Goal: Task Accomplishment & Management: Use online tool/utility

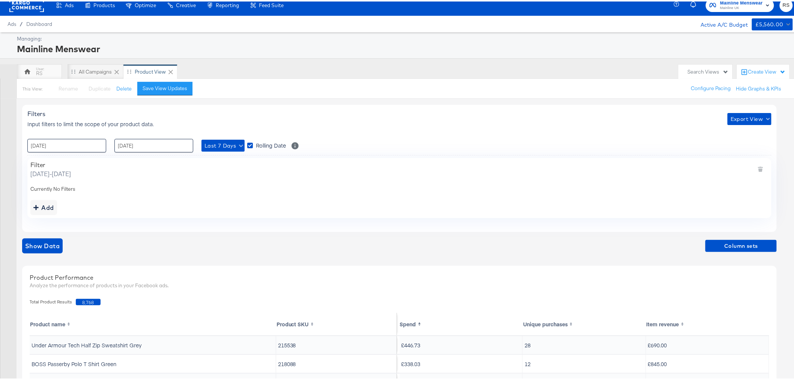
scroll to position [7, 0]
click at [50, 148] on input "[DATE]" at bounding box center [66, 144] width 79 height 14
click at [97, 193] on td "10" at bounding box center [99, 192] width 13 height 11
type input "[DATE] 00:00"
click at [142, 144] on input "[DATE]" at bounding box center [154, 144] width 79 height 14
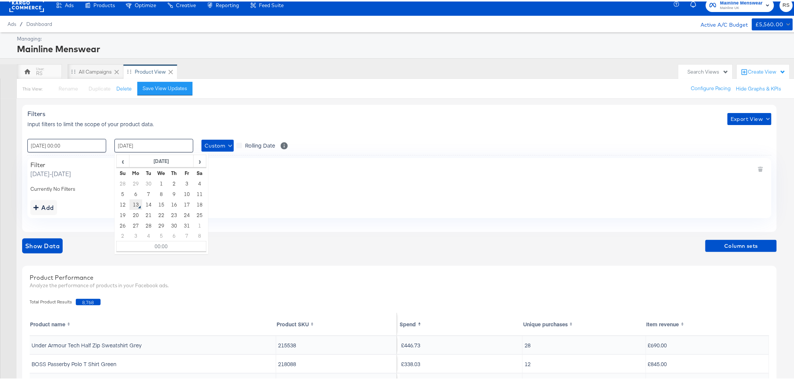
click at [134, 205] on td "13" at bounding box center [136, 203] width 13 height 11
type input "[DATE] 00:00"
click at [98, 255] on div "Show Data Column sets" at bounding box center [399, 247] width 755 height 21
click at [39, 245] on span "Show Data" at bounding box center [42, 244] width 35 height 11
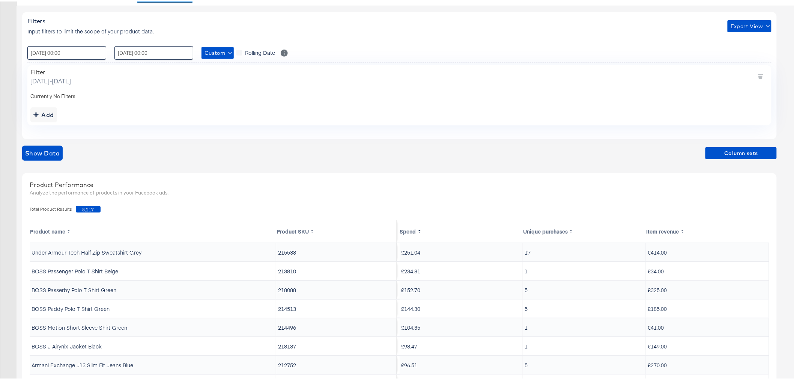
scroll to position [49, 0]
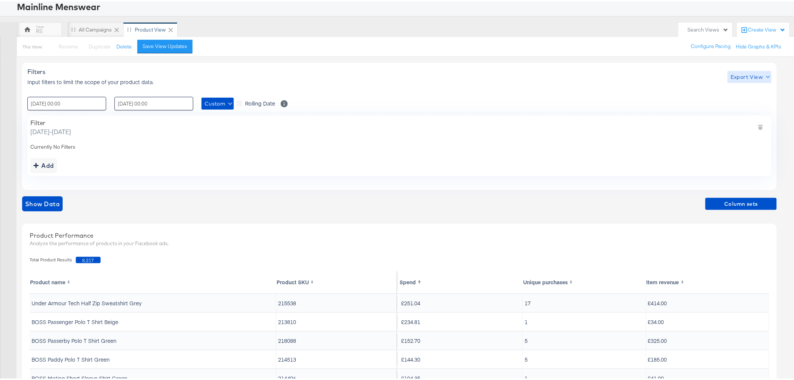
click at [742, 76] on span "Export View" at bounding box center [750, 75] width 38 height 9
click at [755, 89] on link "Current View" at bounding box center [751, 91] width 35 height 8
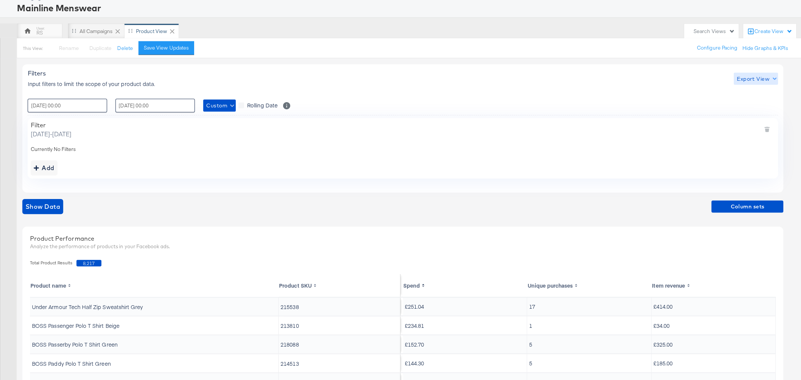
scroll to position [0, 0]
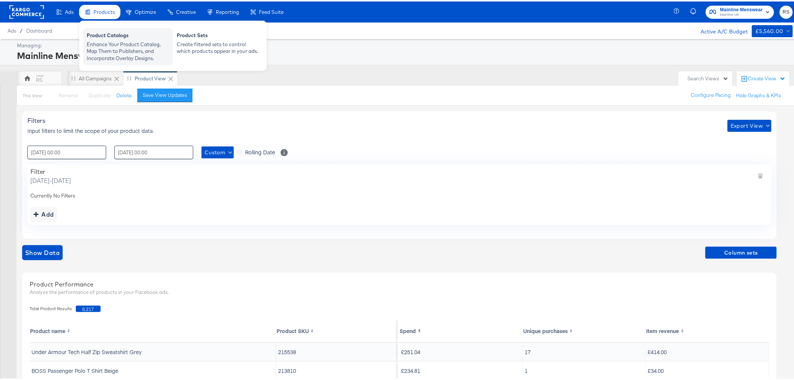
click at [115, 40] on div "Enhance Your Product Catalog, Map Them to Publishers, and Incorporate Overlay D…" at bounding box center [128, 49] width 83 height 21
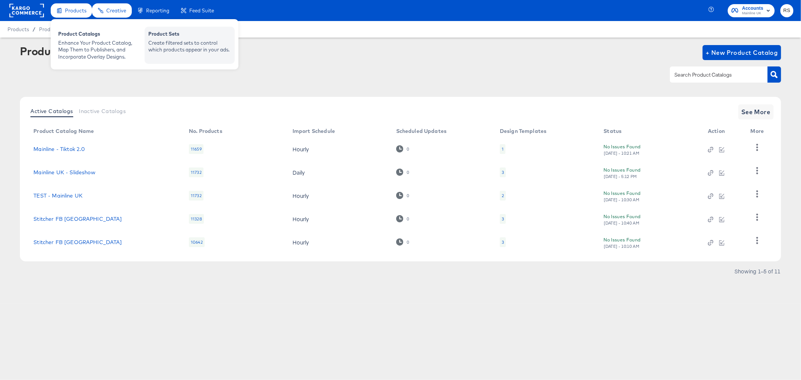
click at [177, 46] on div "Create filtered sets to control which products appear in your ads." at bounding box center [189, 46] width 83 height 14
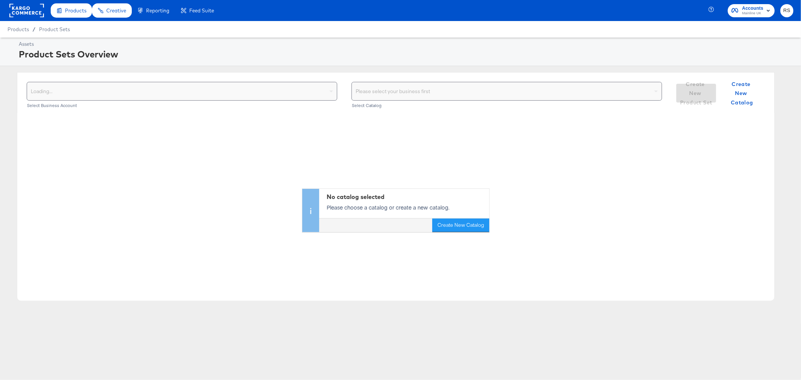
click at [168, 90] on div "Loading..." at bounding box center [182, 91] width 310 height 18
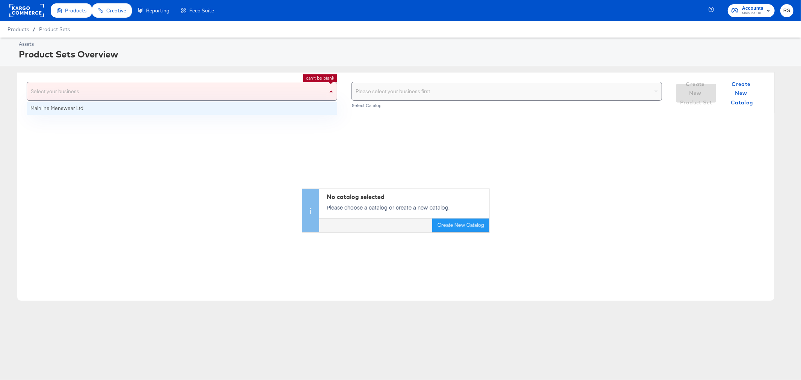
click at [172, 99] on div "Select your business" at bounding box center [182, 91] width 310 height 18
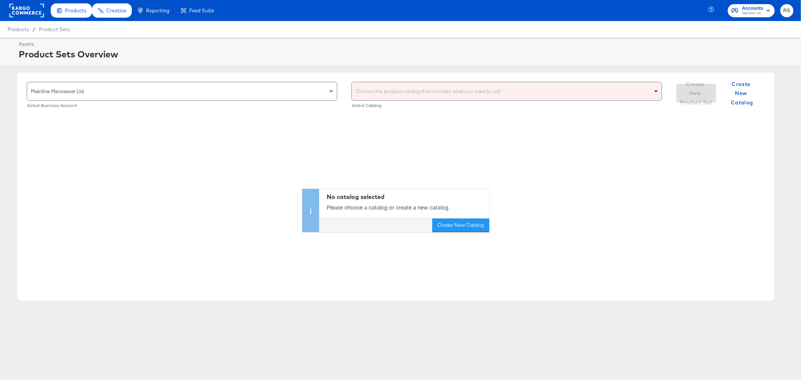
click at [417, 92] on div "Choose the product catalog that includes what you want to sell" at bounding box center [507, 91] width 310 height 18
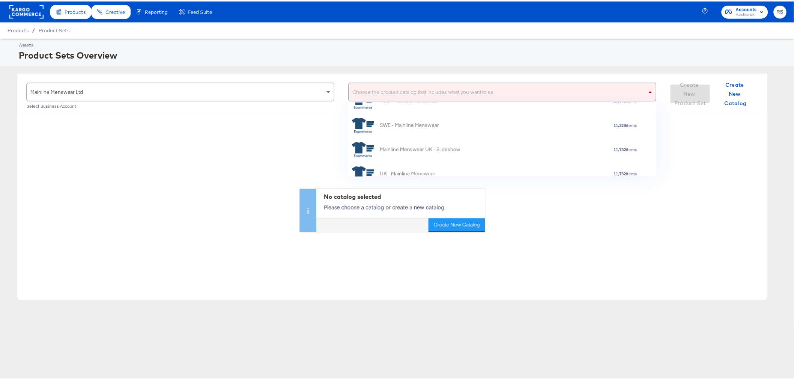
scroll to position [120, 0]
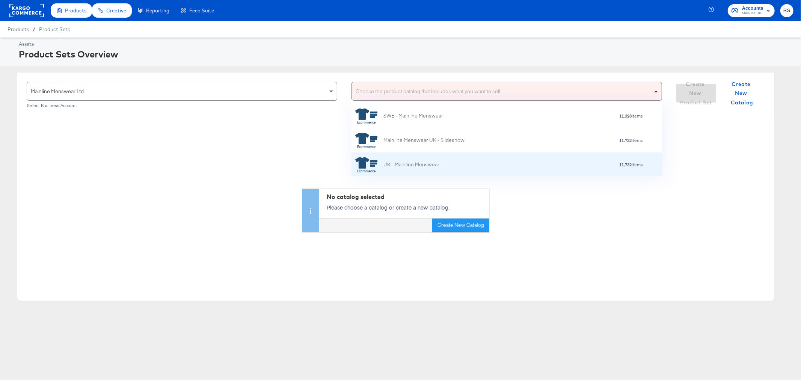
click at [412, 164] on div "UK - Mainline Menswear" at bounding box center [411, 165] width 56 height 8
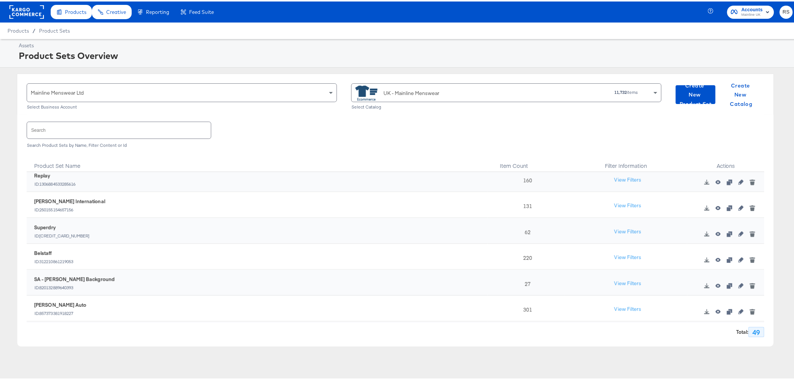
scroll to position [1119, 0]
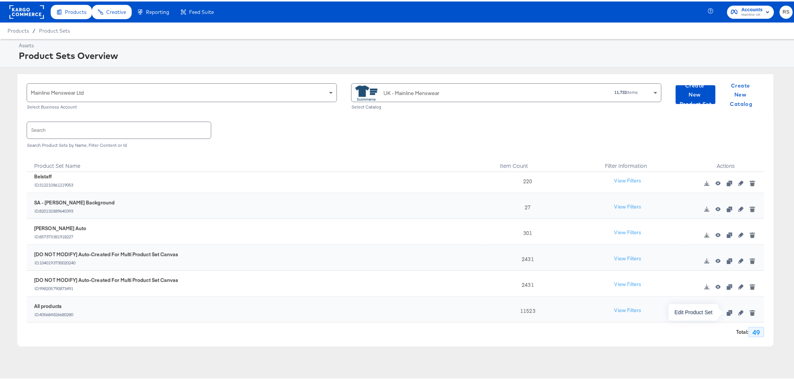
click at [739, 312] on icon "button" at bounding box center [741, 311] width 5 height 5
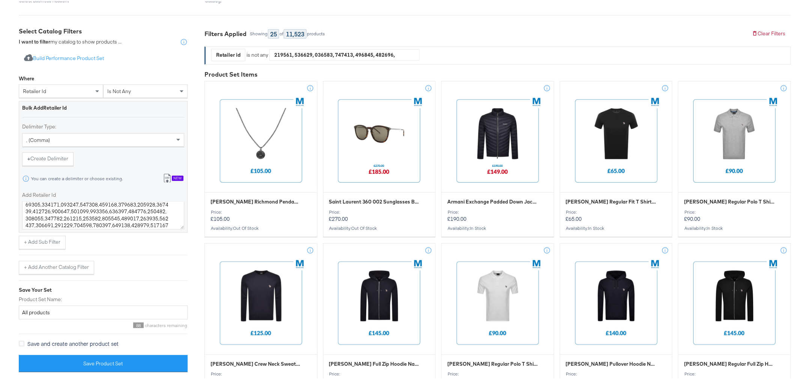
scroll to position [216, 0]
click at [36, 219] on textarea "Add Retailer Id" at bounding box center [103, 214] width 162 height 28
paste textarea "213810 214513 214496 218137 222645 219006 212263 216638 211973"
click at [24, 209] on textarea "Add Retailer Id" at bounding box center [103, 214] width 162 height 28
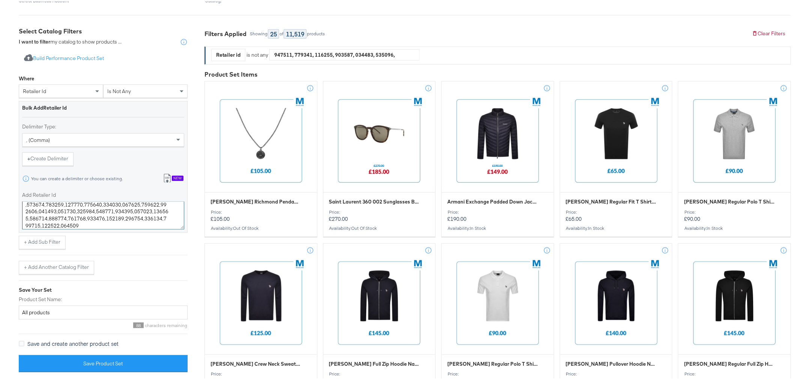
scroll to position [220, 0]
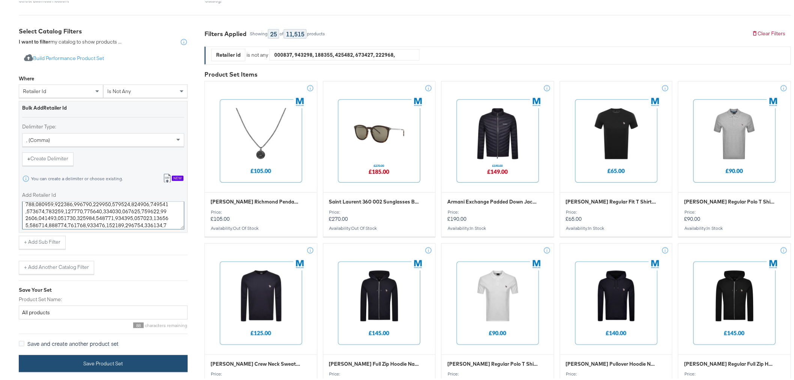
type textarea "213004,216186,217154,212974,213518,220880,218551,213001,209236,220372,215041,22…"
click at [133, 366] on button "Save Product Set" at bounding box center [103, 362] width 169 height 17
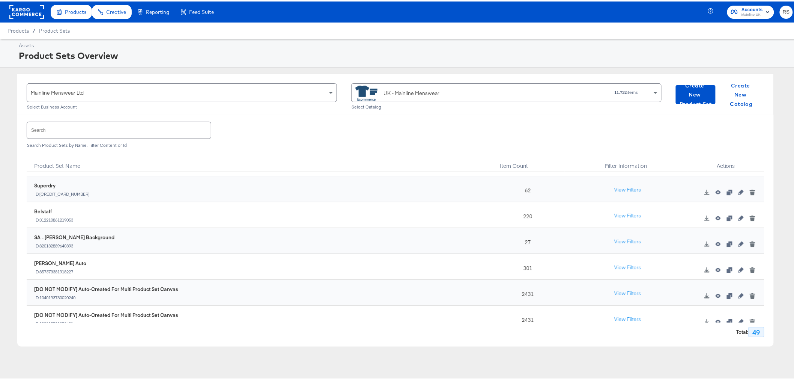
scroll to position [1119, 0]
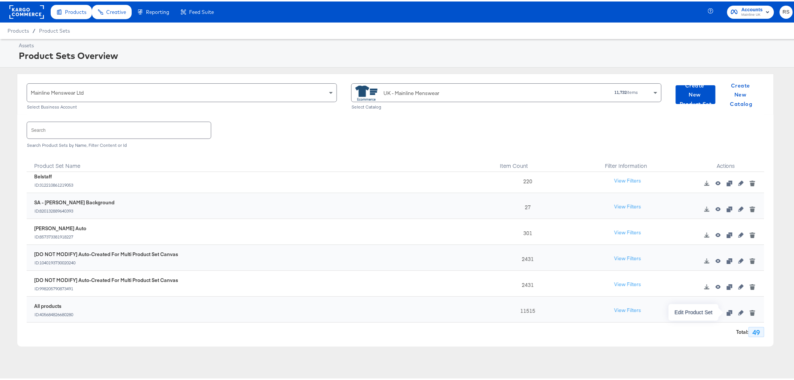
click at [739, 312] on icon "button" at bounding box center [741, 311] width 5 height 5
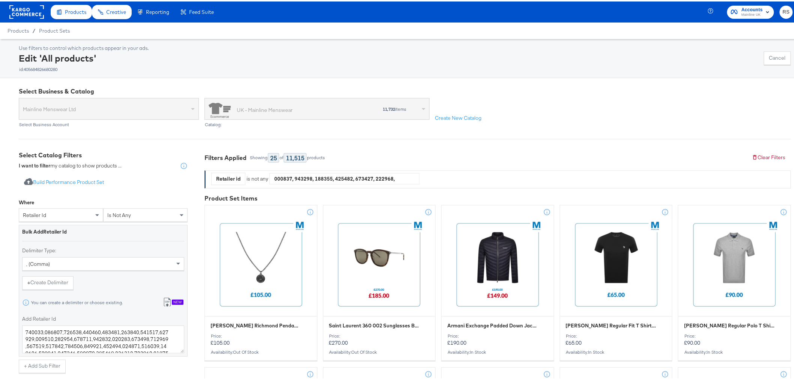
scroll to position [42, 0]
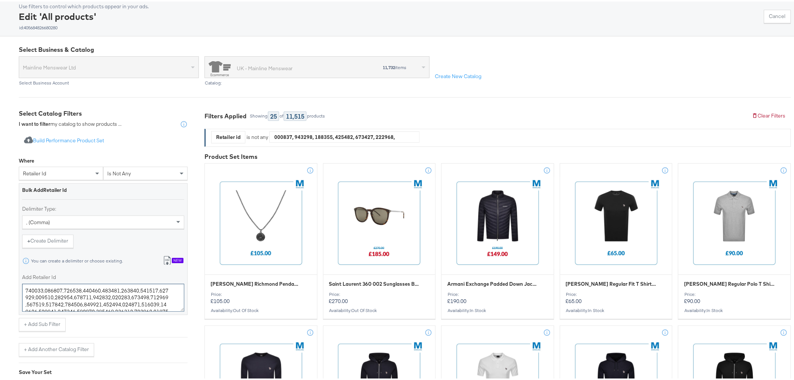
drag, startPoint x: 81, startPoint y: 291, endPoint x: 20, endPoint y: 288, distance: 61.3
click at [20, 288] on div "Bulk Add Retailer Id Delimiter Type: , (comma) + Create Delimiter You can creat…" at bounding box center [103, 247] width 169 height 131
click at [637, 25] on div "Use filters to control which products appear in your ads. Edit 'All products' i…" at bounding box center [405, 15] width 773 height 27
click at [77, 288] on textarea "Add Retailer Id" at bounding box center [103, 296] width 162 height 28
click at [72, 299] on textarea "Add Retailer Id" at bounding box center [103, 296] width 162 height 28
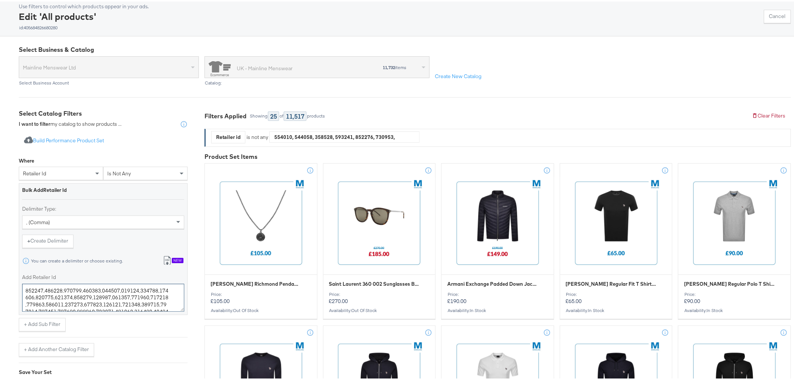
click at [87, 295] on textarea "Add Retailer Id" at bounding box center [103, 296] width 162 height 28
click at [106, 297] on textarea "Add Retailer Id" at bounding box center [103, 296] width 162 height 28
click at [105, 300] on textarea "Add Retailer Id" at bounding box center [103, 296] width 162 height 28
click at [107, 295] on textarea "Add Retailer Id" at bounding box center [103, 296] width 162 height 28
click at [106, 296] on textarea "Add Retailer Id" at bounding box center [103, 296] width 162 height 28
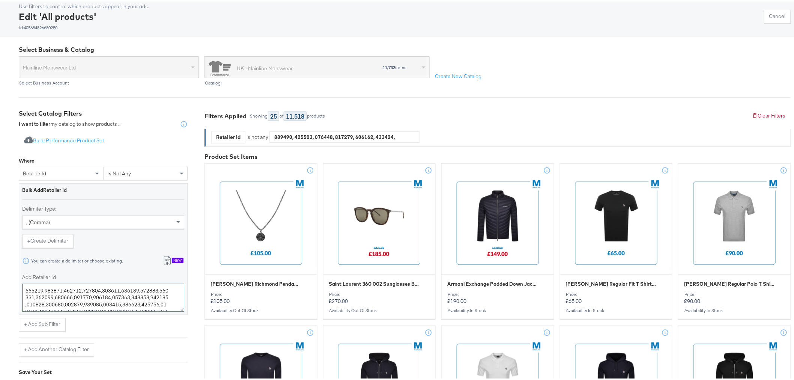
click at [124, 297] on textarea "Add Retailer Id" at bounding box center [103, 296] width 162 height 28
click at [124, 296] on textarea "Add Retailer Id" at bounding box center [103, 296] width 162 height 28
click at [160, 297] on textarea "Add Retailer Id" at bounding box center [103, 296] width 162 height 28
click at [160, 296] on textarea "Add Retailer Id" at bounding box center [103, 296] width 162 height 28
click at [42, 305] on textarea "Add Retailer Id" at bounding box center [103, 296] width 162 height 28
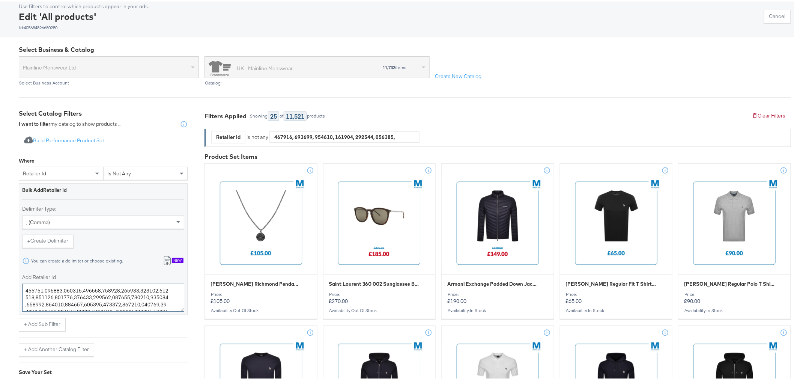
click at [42, 303] on textarea "Add Retailer Id" at bounding box center [103, 296] width 162 height 28
click at [42, 304] on textarea "Add Retailer Id" at bounding box center [103, 296] width 162 height 28
click at [42, 302] on textarea "Add Retailer Id" at bounding box center [103, 296] width 162 height 28
click at [43, 301] on textarea "Add Retailer Id" at bounding box center [103, 296] width 162 height 28
click at [41, 303] on textarea "Add Retailer Id" at bounding box center [103, 296] width 162 height 28
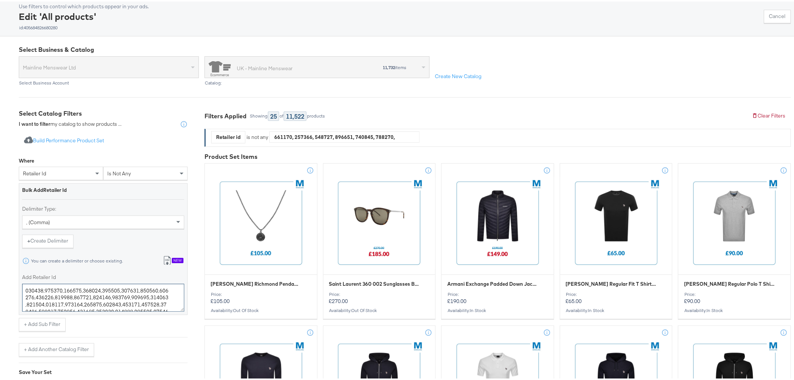
click at [43, 303] on textarea "Add Retailer Id" at bounding box center [103, 296] width 162 height 28
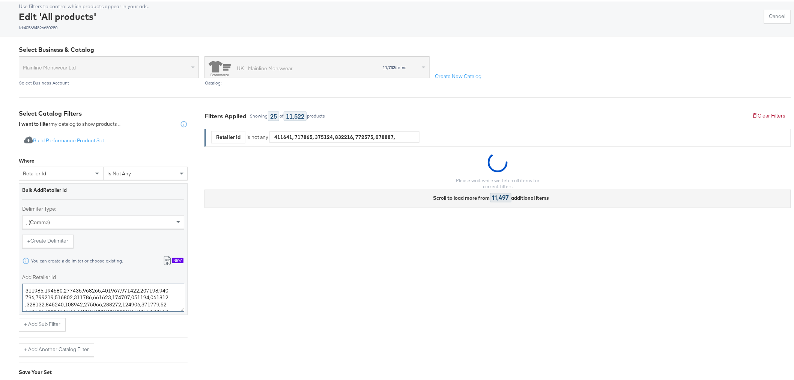
type textarea "212974,213518,218551,213001,209236,220372,215041,221131,213713,205386,221182,22…"
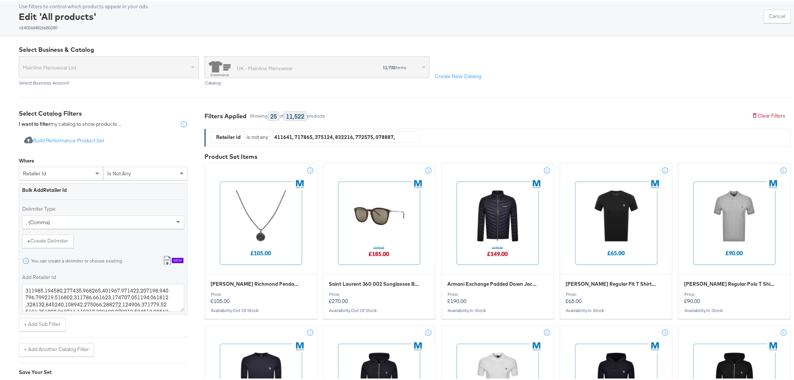
scroll to position [250, 0]
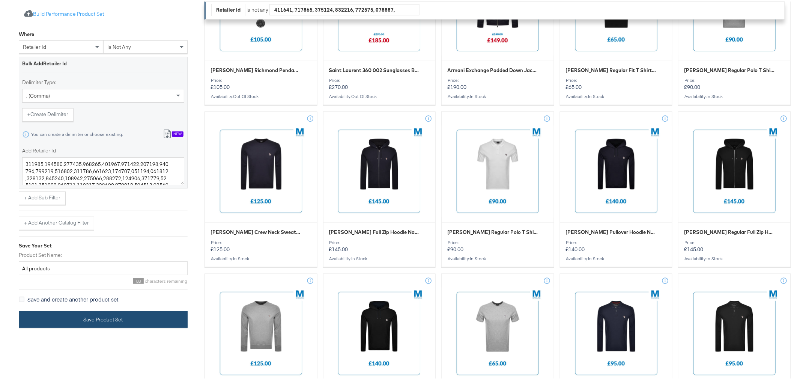
click at [88, 322] on button "Save Product Set" at bounding box center [103, 318] width 169 height 17
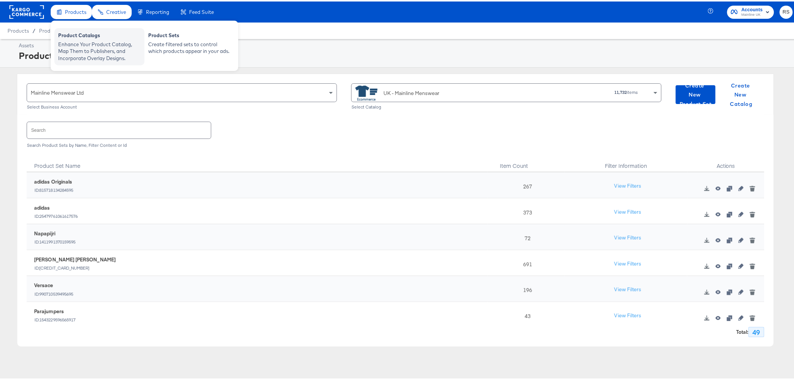
click at [77, 36] on div "Product Catalogs" at bounding box center [99, 34] width 83 height 9
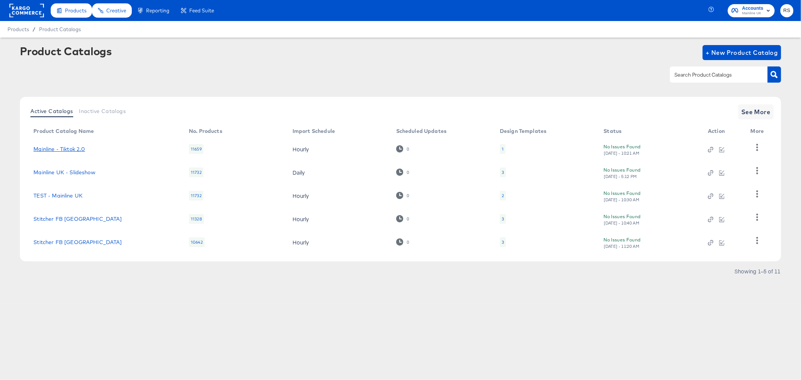
click at [73, 149] on link "Mainline - Tiktok 2.0" at bounding box center [58, 149] width 51 height 6
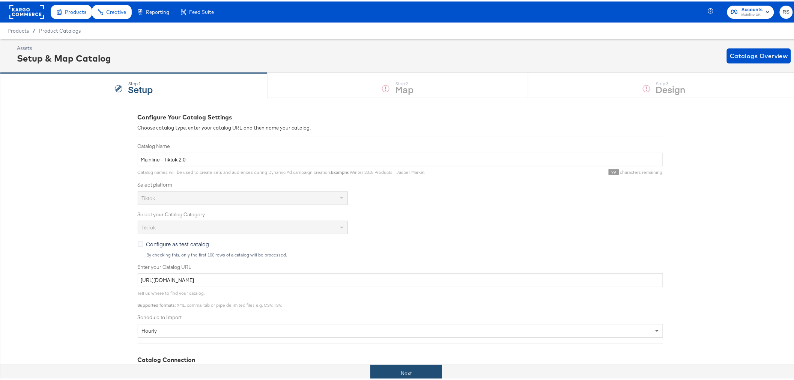
click at [377, 371] on button "Next" at bounding box center [407, 371] width 72 height 17
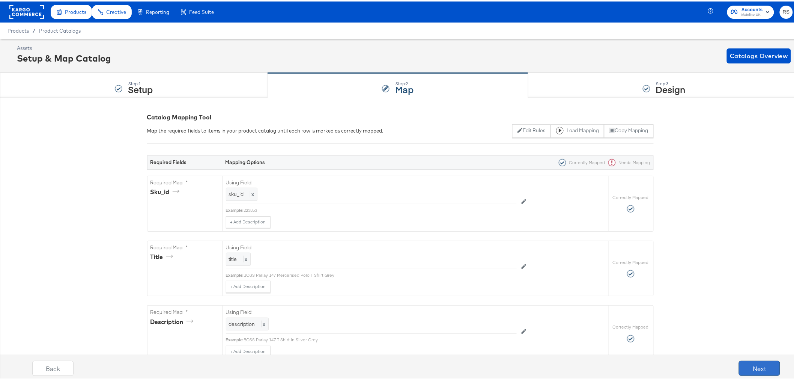
click at [743, 360] on button "Next" at bounding box center [759, 366] width 41 height 15
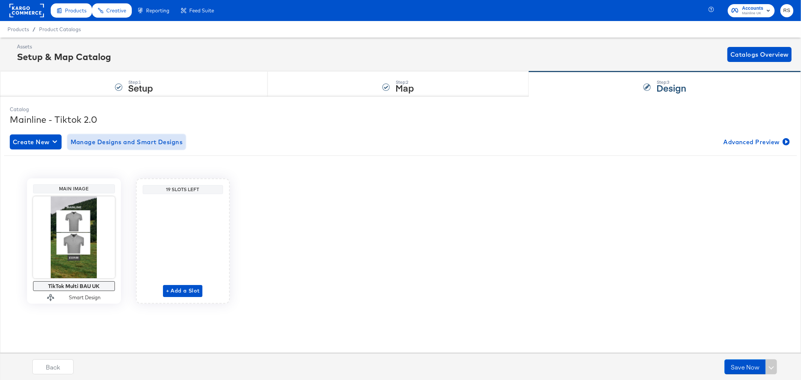
click at [128, 138] on span "Manage Designs and Smart Designs" at bounding box center [127, 142] width 112 height 11
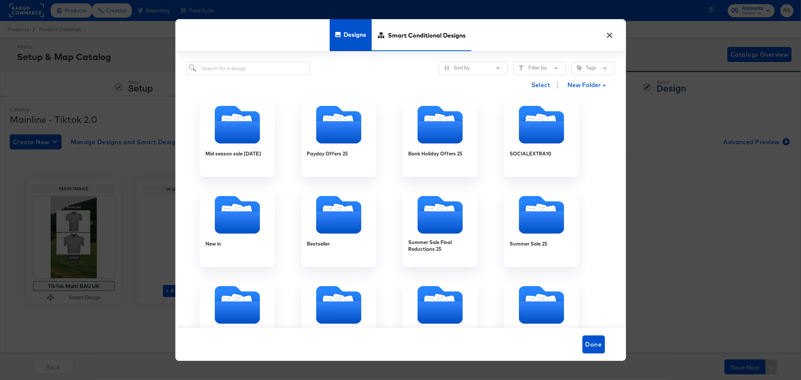
click at [404, 36] on span "Smart Conditional Designs" at bounding box center [427, 34] width 78 height 33
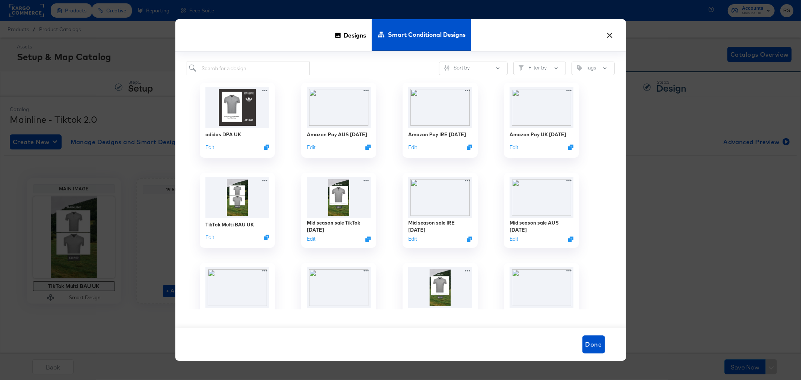
click at [610, 32] on button "×" at bounding box center [610, 34] width 14 height 14
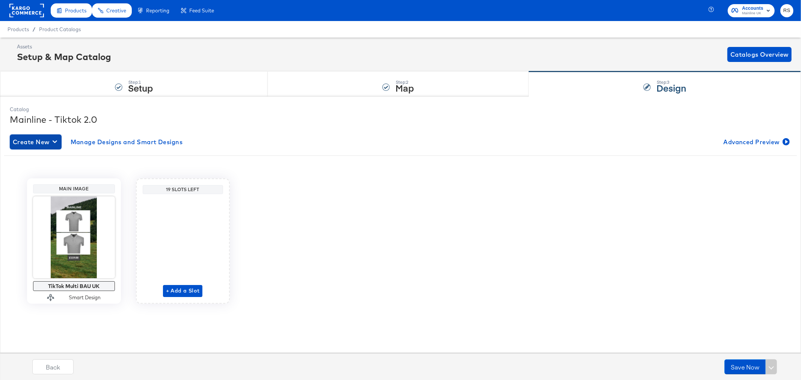
click at [55, 143] on icon "button" at bounding box center [55, 141] width 5 height 7
click at [50, 170] on div "Create New Smart Design" at bounding box center [49, 172] width 71 height 6
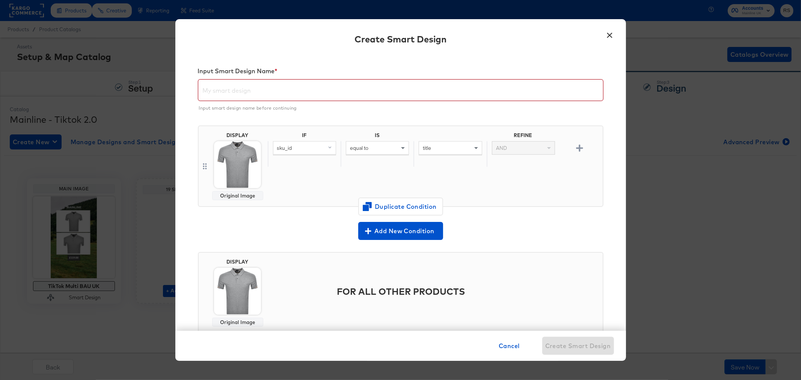
click at [242, 84] on input "text" at bounding box center [400, 87] width 405 height 21
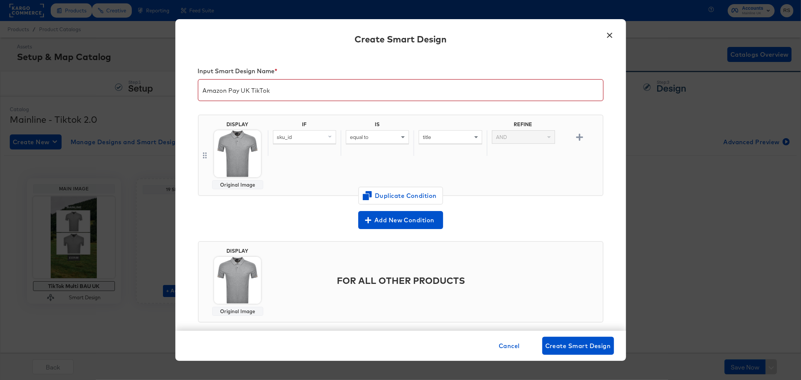
type input "Amazon Pay UK TikTok"
click at [241, 149] on img at bounding box center [237, 153] width 47 height 47
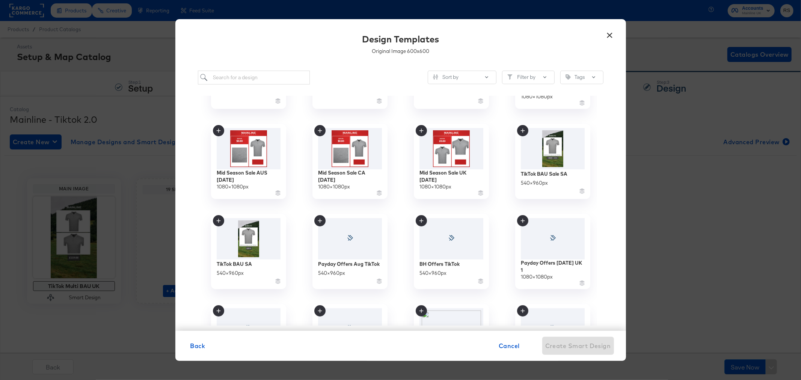
scroll to position [250, 0]
click at [520, 128] on icon at bounding box center [521, 129] width 12 height 12
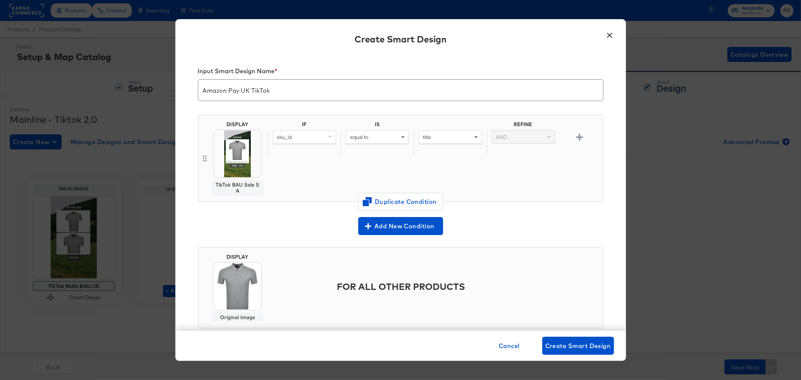
click at [291, 139] on span "sku_id" at bounding box center [284, 137] width 15 height 7
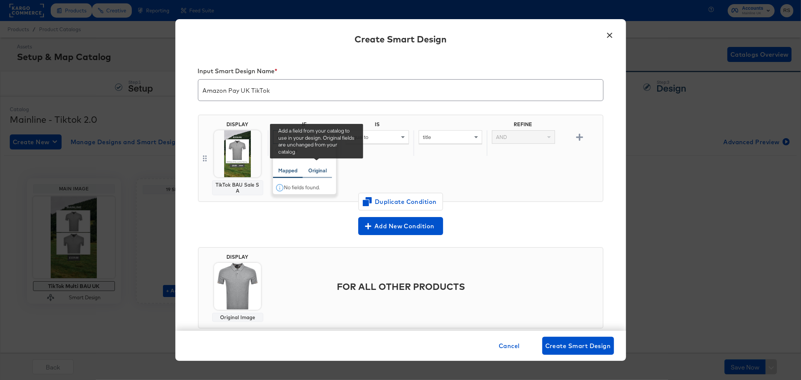
type input "sale"
click at [312, 169] on div "Original" at bounding box center [317, 170] width 18 height 7
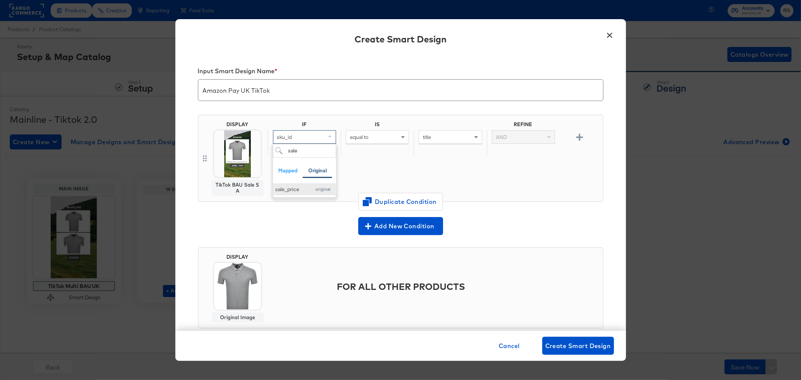
click at [299, 187] on div "sale_price" at bounding box center [292, 189] width 32 height 7
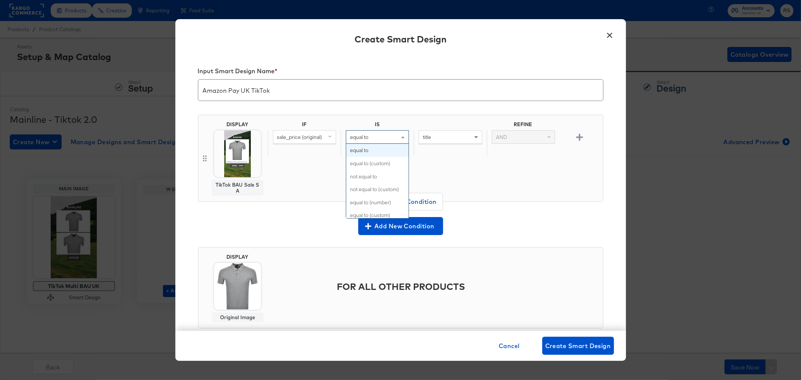
click at [381, 138] on div "equal to" at bounding box center [377, 137] width 62 height 13
type input "con"
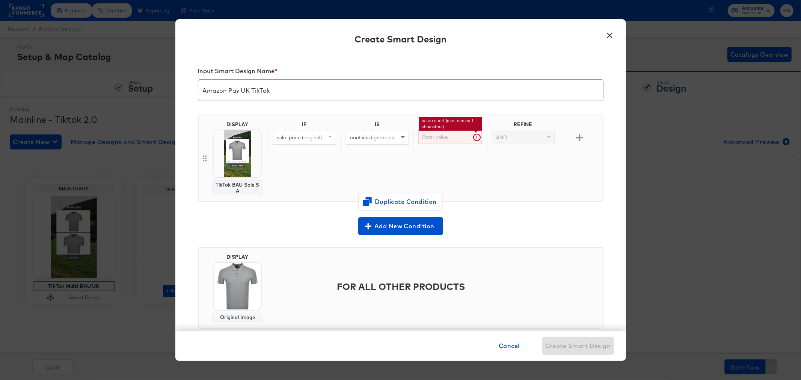
click at [438, 136] on input "text" at bounding box center [450, 137] width 63 height 14
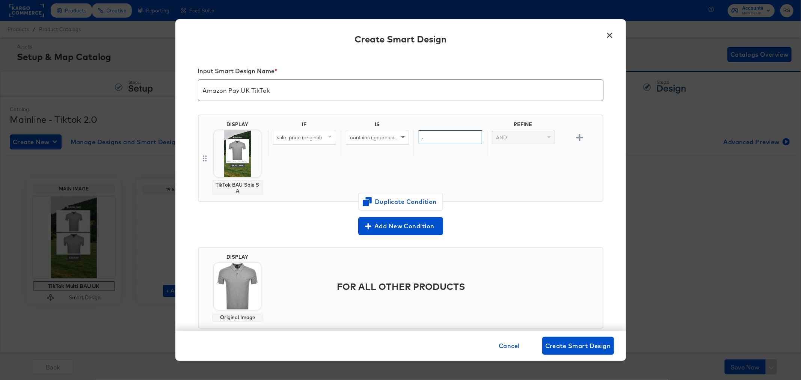
type input "."
click at [246, 283] on body "Products Creative Reporting Feed Suite Accounts Mainline UK RS Products / Produ…" at bounding box center [400, 190] width 801 height 380
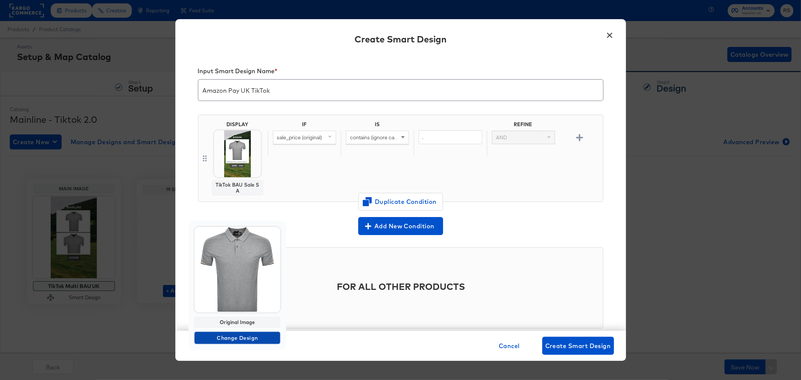
click at [238, 339] on span "Change Design" at bounding box center [237, 337] width 80 height 9
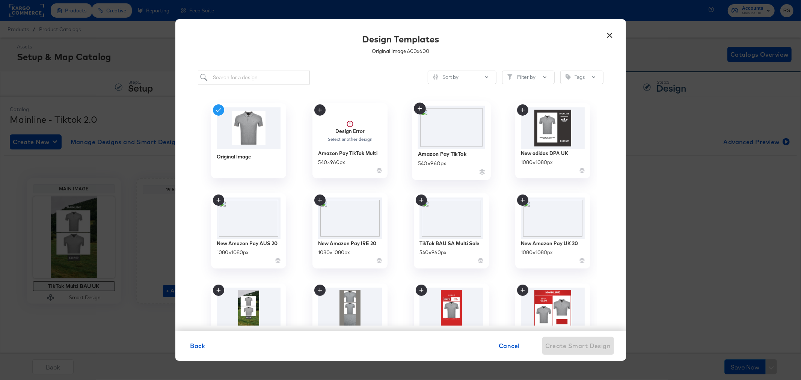
click at [419, 111] on icon at bounding box center [420, 108] width 12 height 12
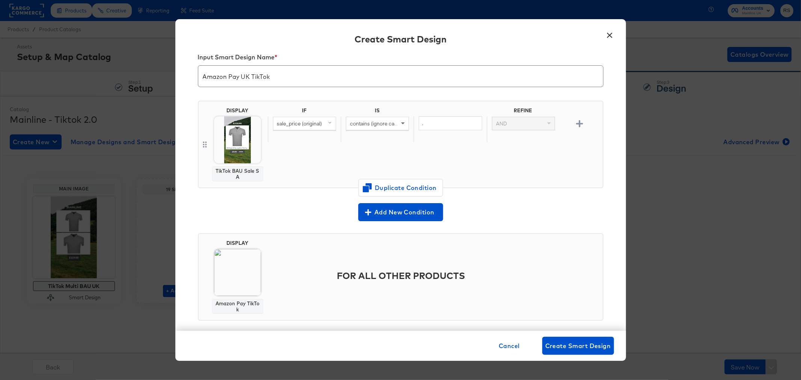
scroll to position [22, 0]
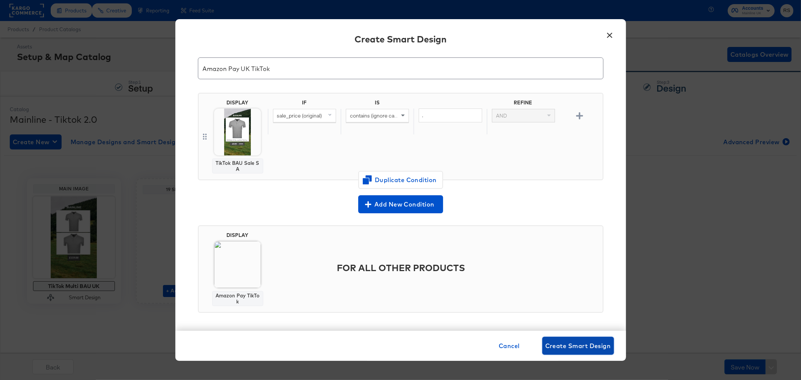
click at [591, 343] on span "Create Smart Design" at bounding box center [578, 346] width 66 height 11
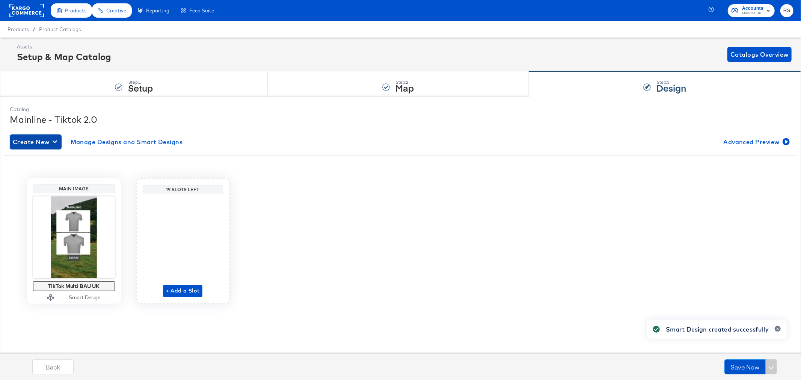
click at [50, 148] on button "Create New" at bounding box center [36, 141] width 52 height 15
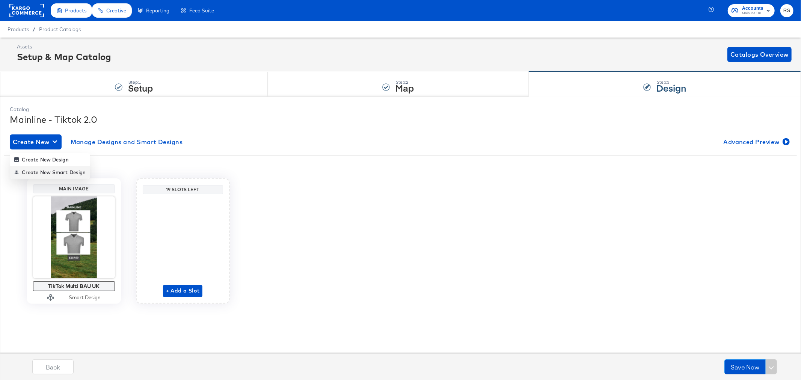
click at [51, 169] on div "Create New Smart Design" at bounding box center [49, 172] width 71 height 6
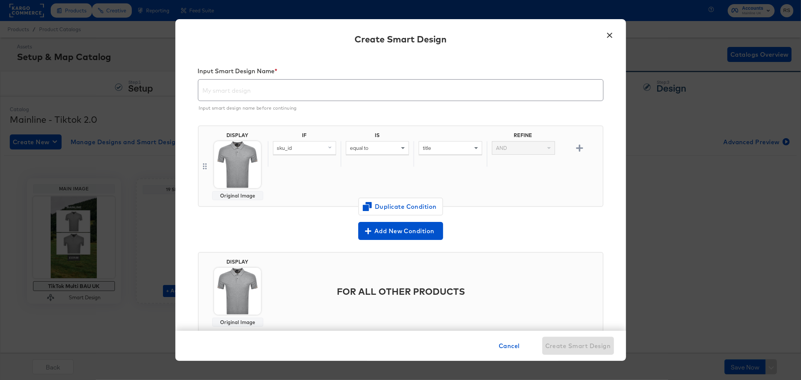
click at [229, 77] on input "text" at bounding box center [400, 87] width 405 height 21
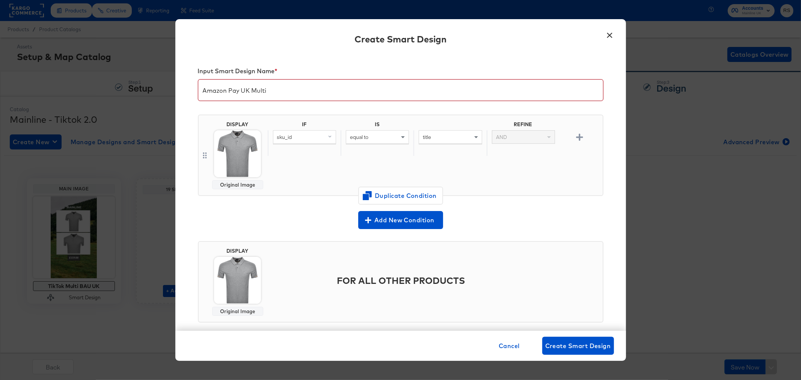
click at [247, 89] on input "Amazon Pay UK Multi" at bounding box center [400, 87] width 405 height 21
type input "Amazon Pay UK TikTok Multi"
click at [258, 157] on img at bounding box center [237, 153] width 47 height 47
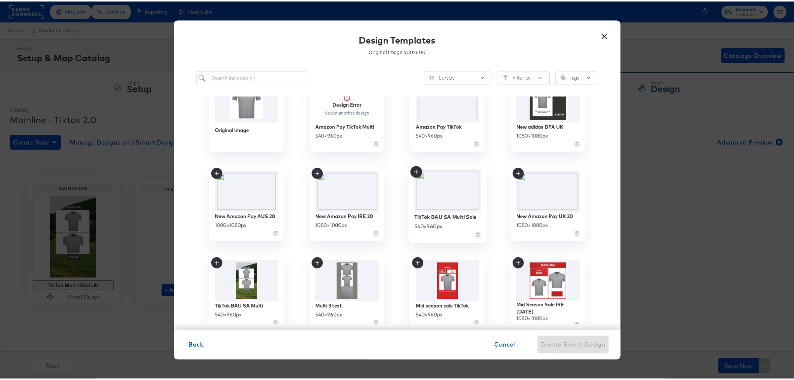
scroll to position [42, 0]
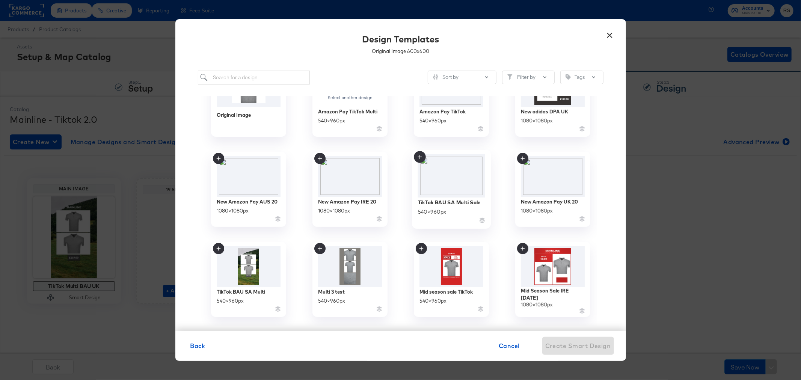
click at [421, 156] on icon at bounding box center [420, 157] width 12 height 12
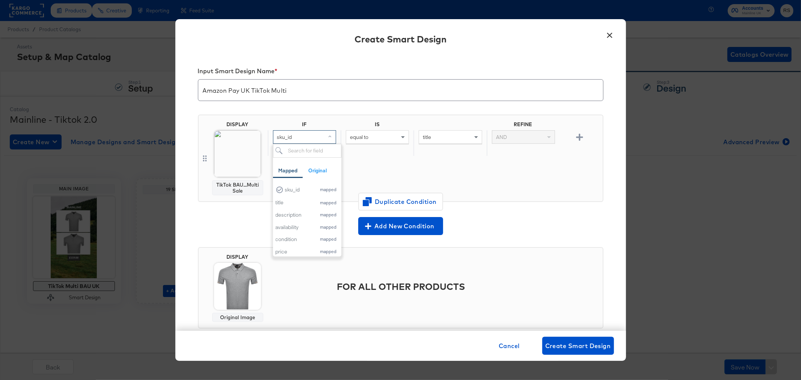
click at [297, 140] on div "sku_id" at bounding box center [304, 137] width 62 height 13
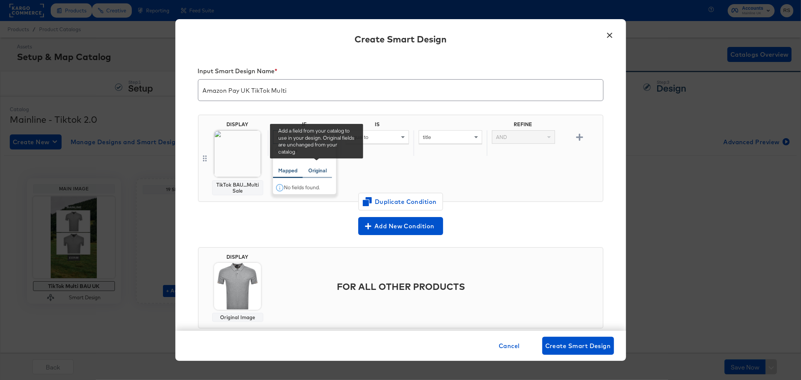
type input "sale"
click at [316, 170] on div "Original" at bounding box center [317, 170] width 18 height 7
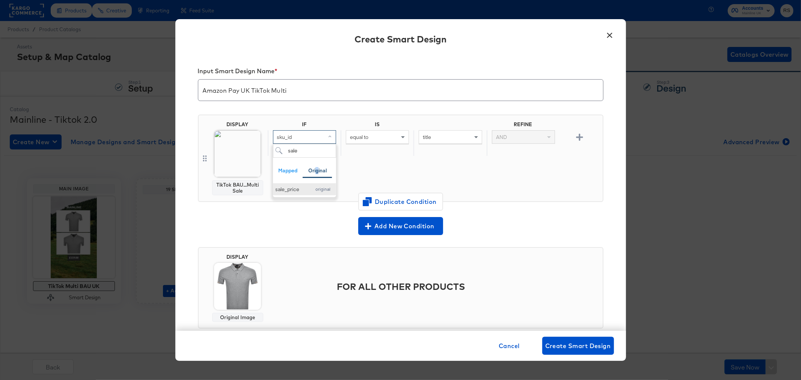
click at [291, 193] on button "sale_price original" at bounding box center [304, 189] width 63 height 12
click at [357, 139] on span "equal to" at bounding box center [359, 137] width 18 height 7
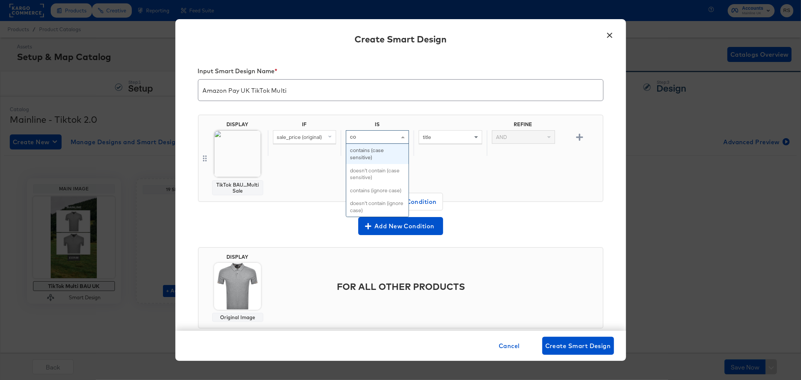
type input "con"
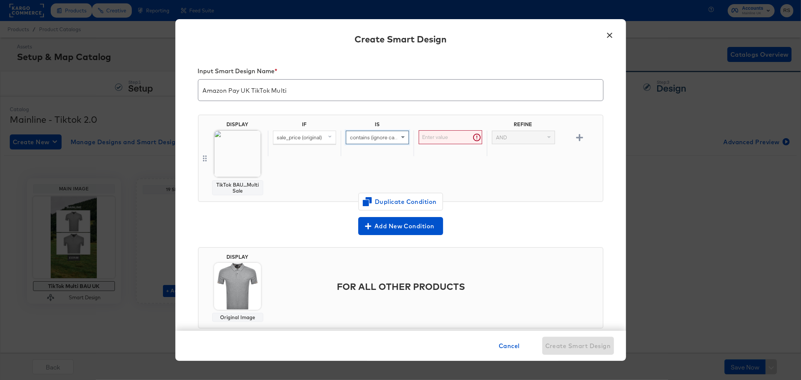
click at [426, 134] on input "text" at bounding box center [450, 137] width 63 height 14
type input "."
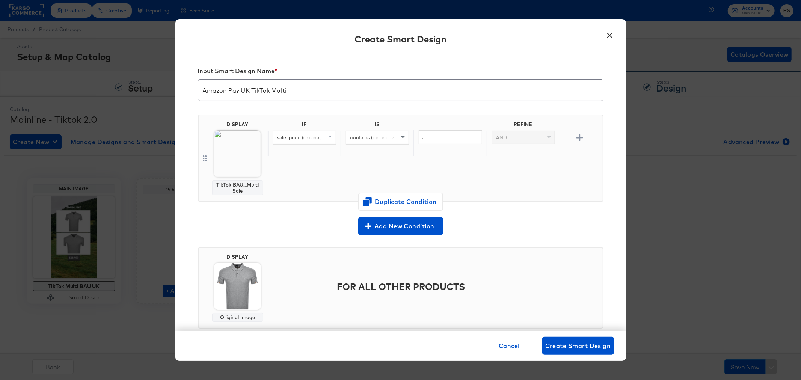
click at [269, 210] on div "DISPLAY TikTok BAU...Multi Sale IF IS REFINE sale_price (original) contains (ig…" at bounding box center [400, 162] width 405 height 106
click at [237, 277] on img at bounding box center [237, 286] width 47 height 47
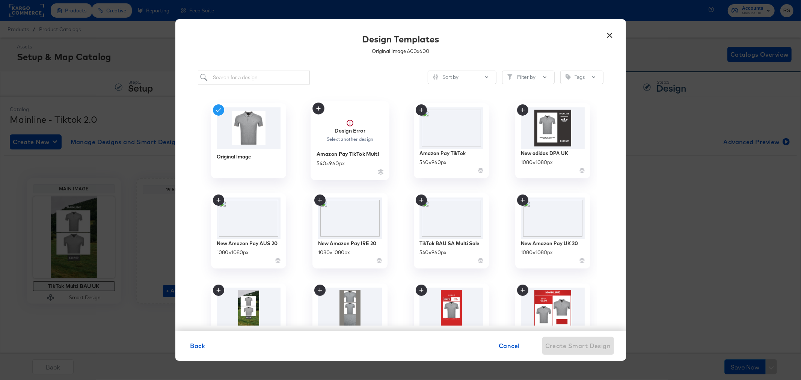
click at [315, 108] on icon at bounding box center [318, 108] width 12 height 12
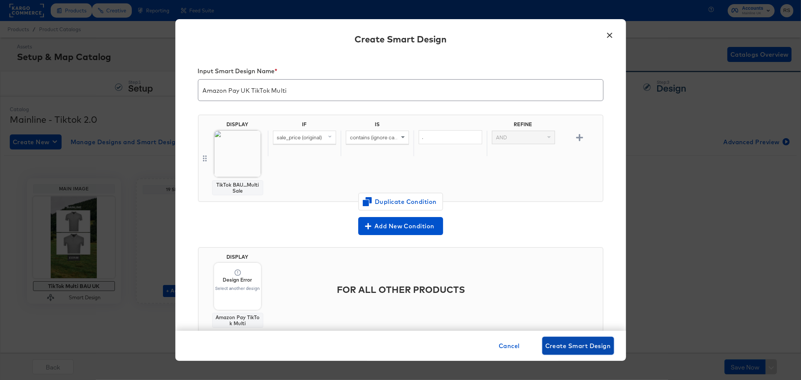
click at [600, 342] on span "Create Smart Design" at bounding box center [578, 346] width 66 height 11
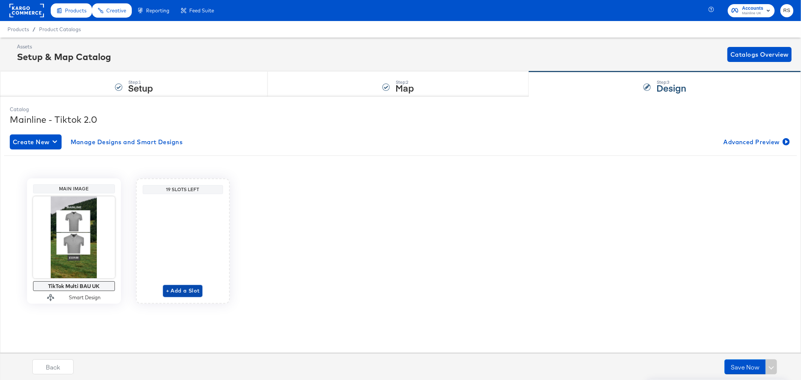
click at [182, 294] on span "+ Add a Slot" at bounding box center [183, 290] width 34 height 9
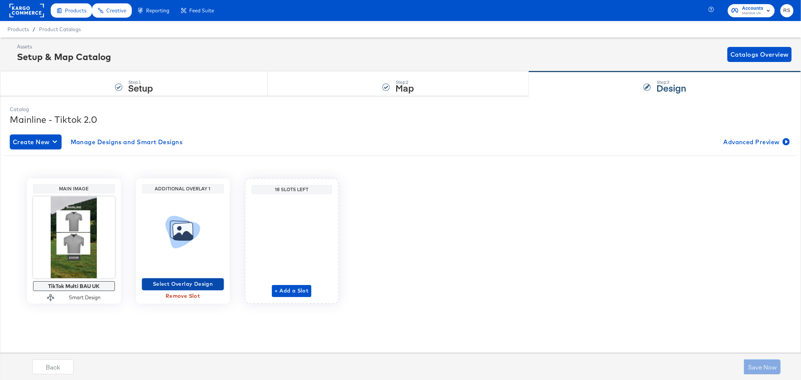
click at [181, 284] on span "Select Overlay Design" at bounding box center [183, 283] width 76 height 9
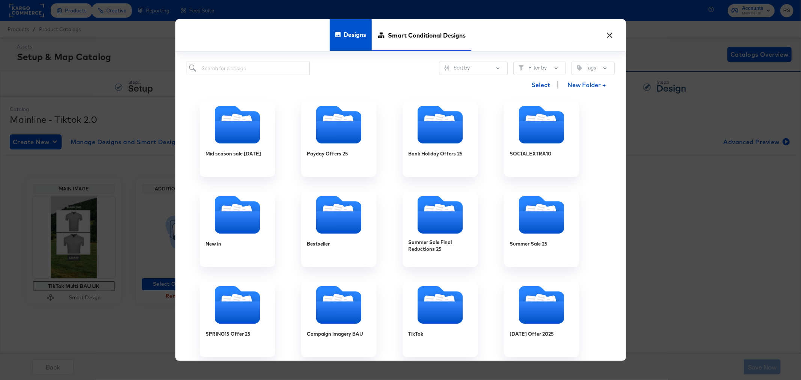
click at [413, 27] on span "Smart Conditional Designs" at bounding box center [427, 34] width 78 height 33
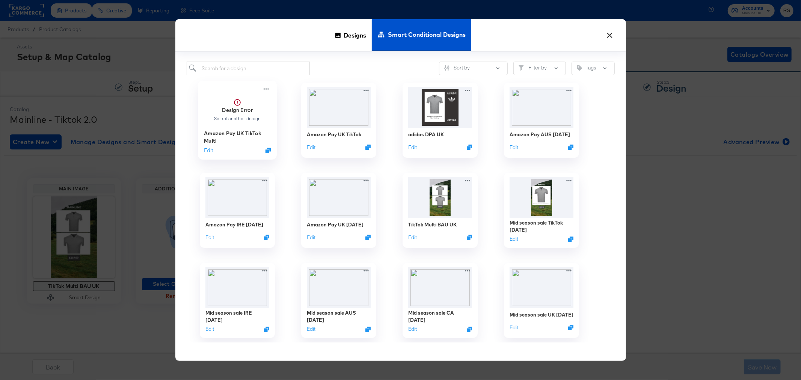
click at [245, 118] on div "Select another design" at bounding box center [237, 119] width 48 height 6
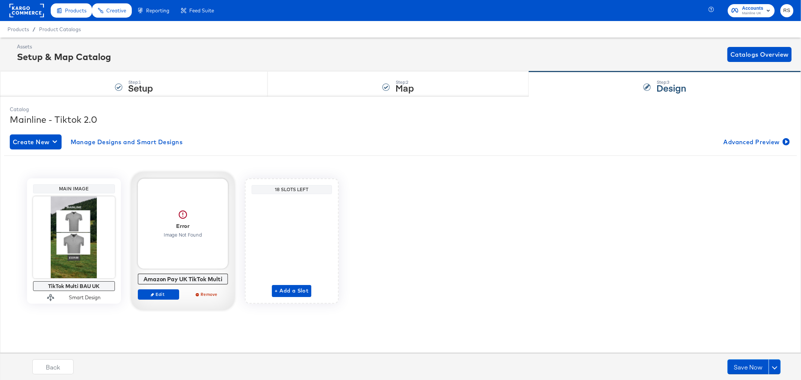
click at [190, 214] on div at bounding box center [183, 224] width 90 height 90
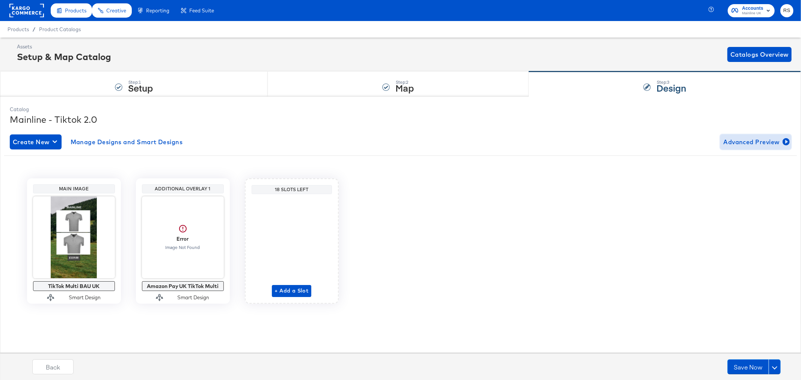
click at [787, 138] on icon "button" at bounding box center [785, 141] width 7 height 7
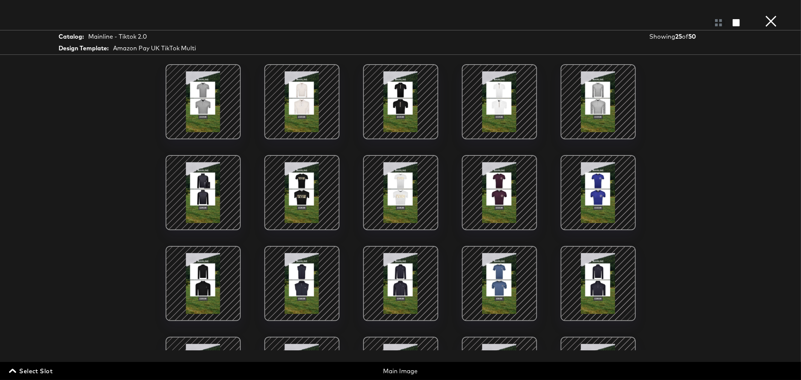
click at [220, 107] on div at bounding box center [203, 102] width 64 height 64
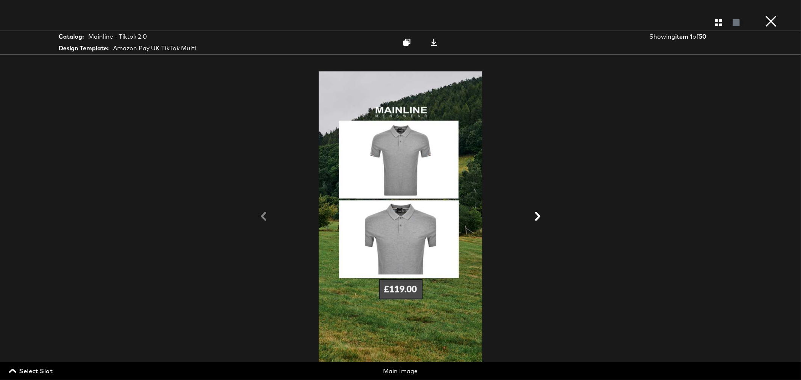
click at [535, 216] on icon at bounding box center [537, 216] width 9 height 9
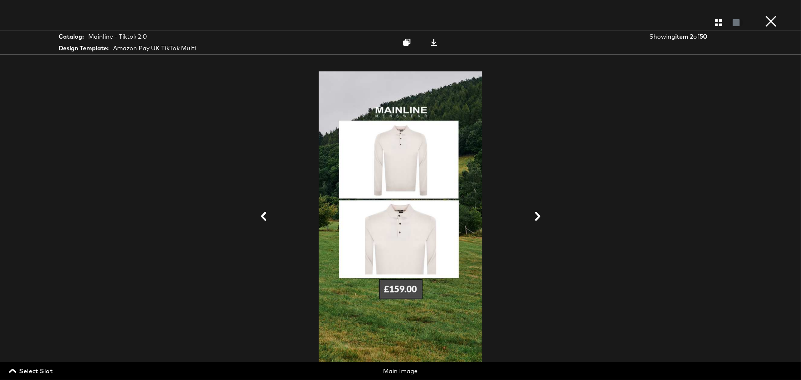
click at [535, 216] on icon at bounding box center [537, 216] width 9 height 9
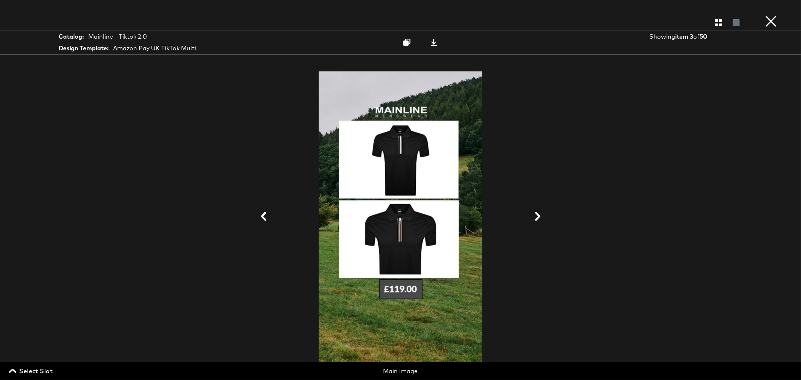
click at [535, 216] on icon at bounding box center [537, 216] width 9 height 9
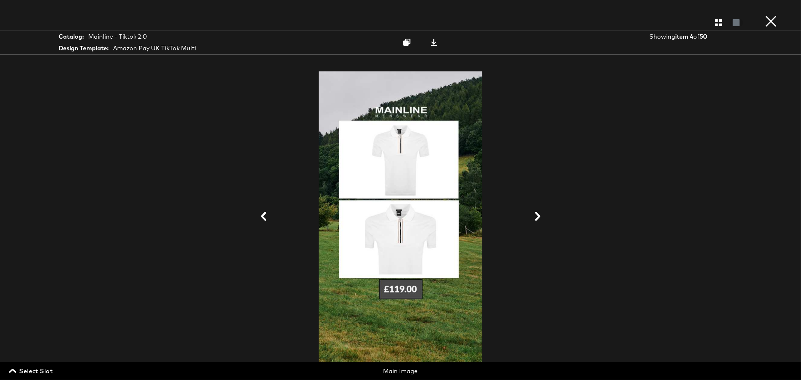
click at [535, 216] on icon at bounding box center [537, 216] width 9 height 9
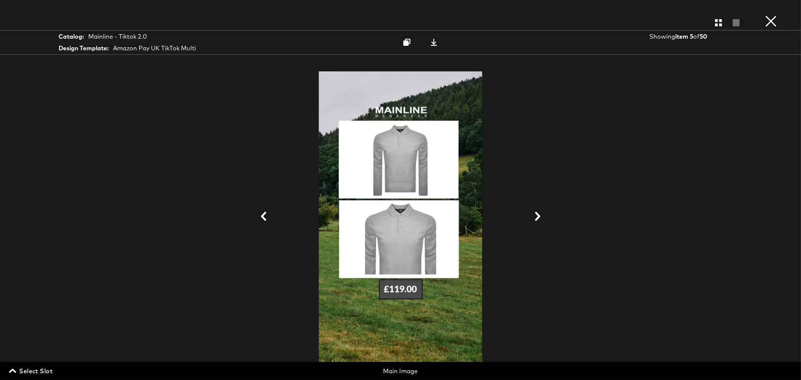
click at [535, 216] on icon at bounding box center [537, 216] width 9 height 9
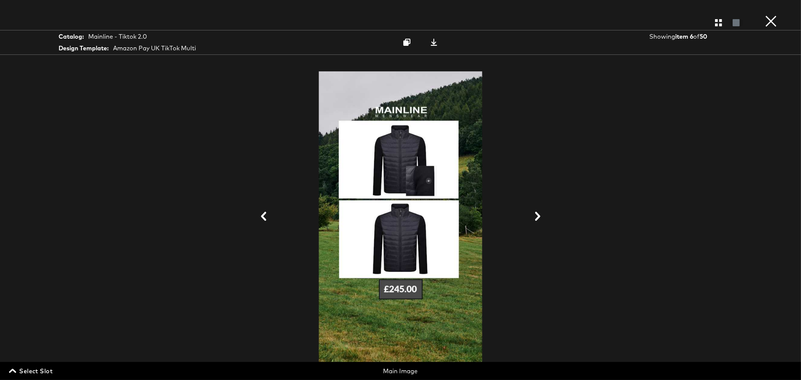
click at [772, 15] on button "×" at bounding box center [770, 7] width 15 height 15
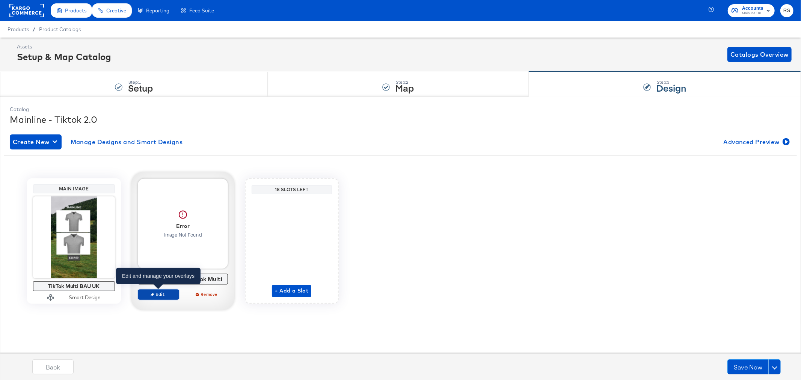
click at [166, 297] on span "Edit" at bounding box center [158, 294] width 35 height 6
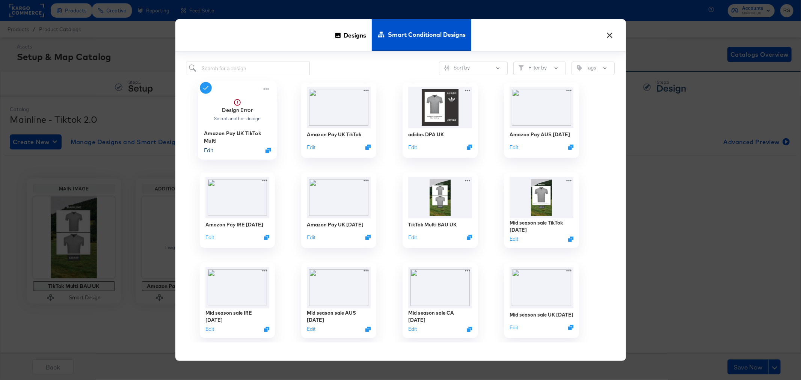
click at [208, 149] on button "Edit" at bounding box center [207, 150] width 9 height 7
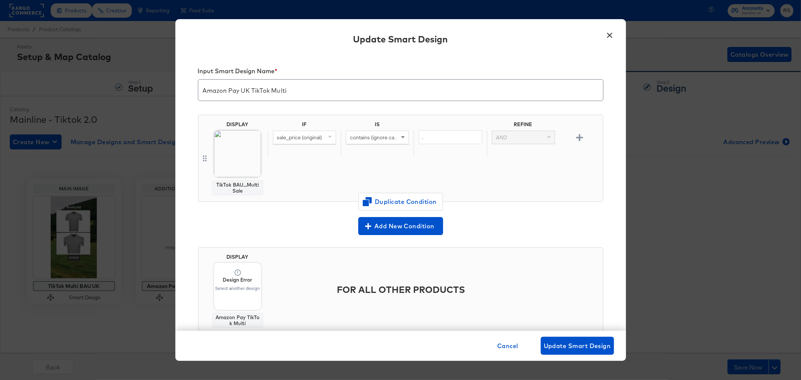
click at [608, 33] on button "×" at bounding box center [610, 34] width 14 height 14
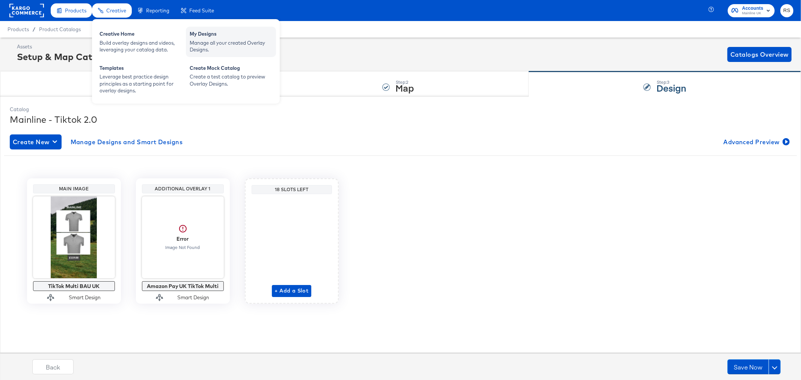
click at [219, 41] on div "Manage all your created Overlay Designs." at bounding box center [231, 46] width 83 height 14
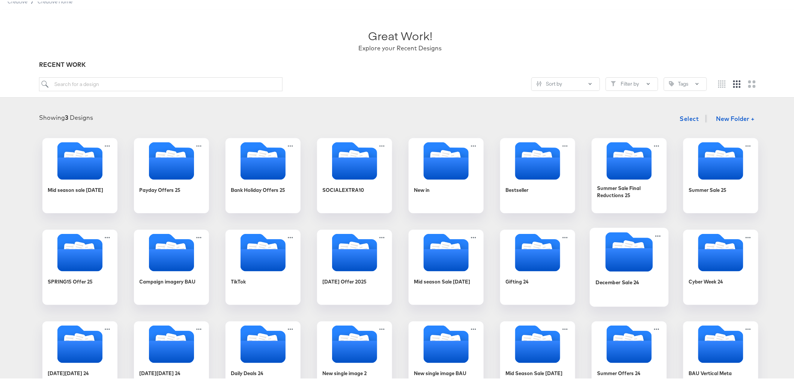
scroll to position [190, 0]
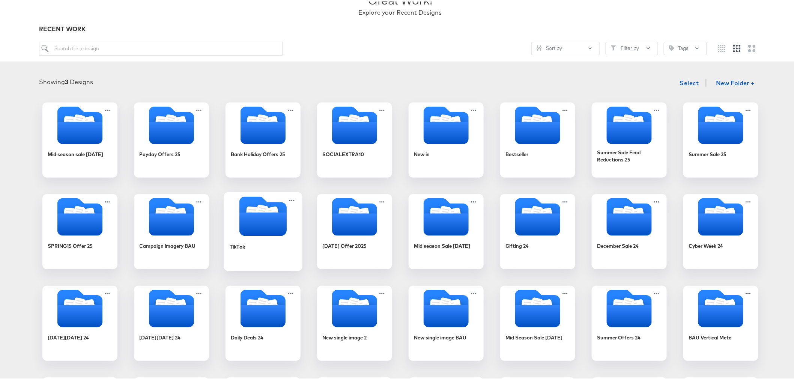
click at [270, 225] on icon "Folder" at bounding box center [262, 222] width 47 height 23
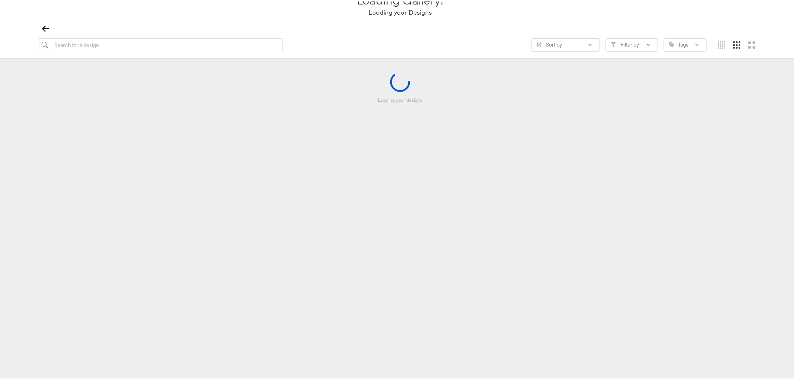
scroll to position [65, 0]
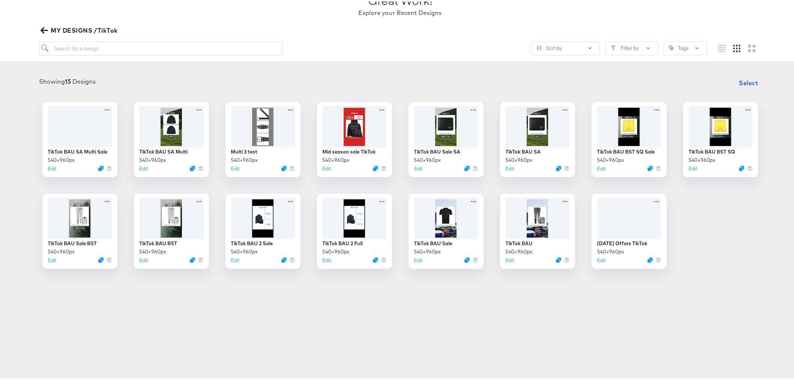
click at [43, 25] on icon "button" at bounding box center [44, 28] width 7 height 7
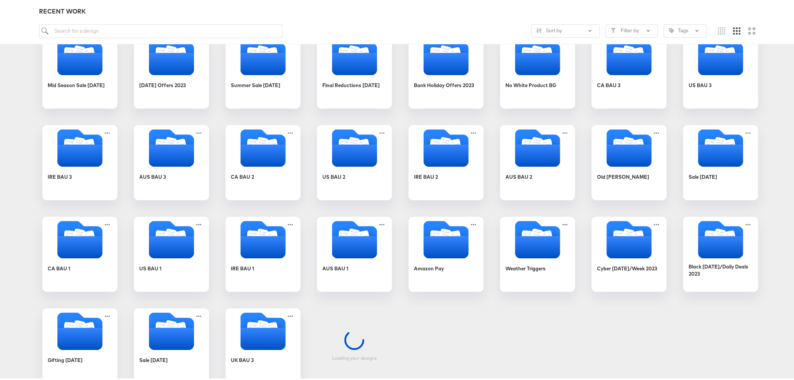
scroll to position [722, 0]
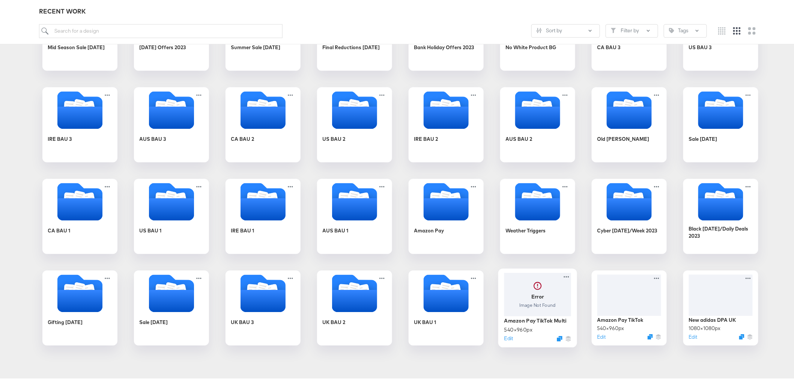
click at [523, 286] on div at bounding box center [537, 293] width 67 height 44
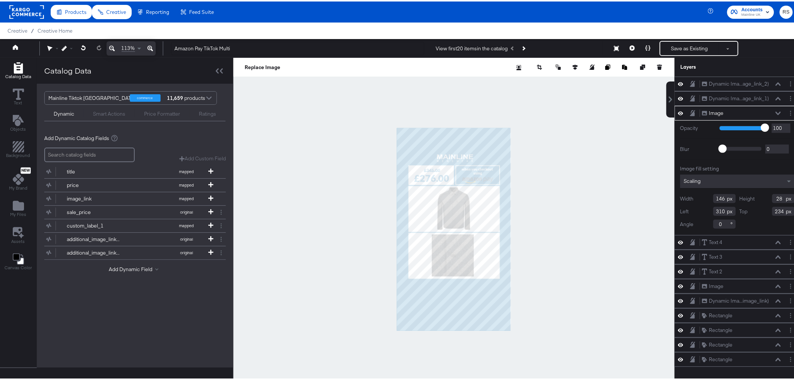
click at [581, 217] on div at bounding box center [455, 227] width 442 height 343
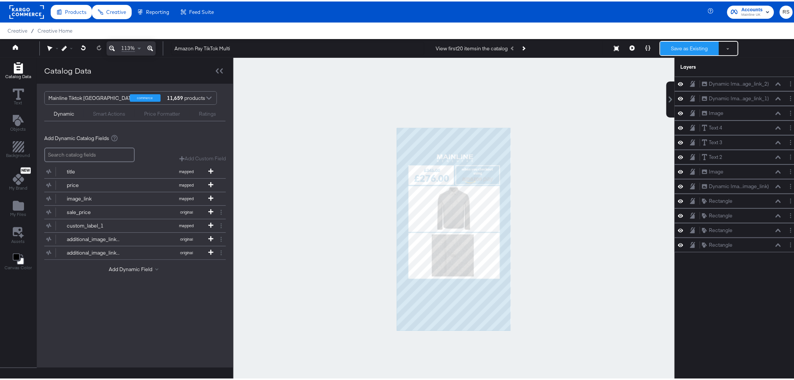
click at [684, 47] on button "Save as Existing" at bounding box center [690, 47] width 59 height 14
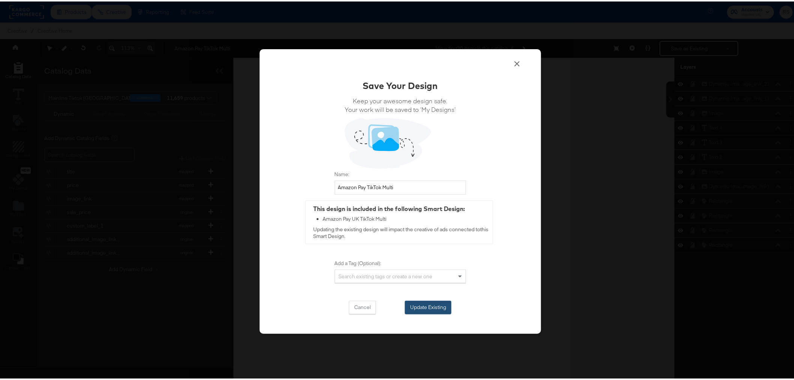
click at [425, 306] on button "Update Existing" at bounding box center [428, 306] width 47 height 14
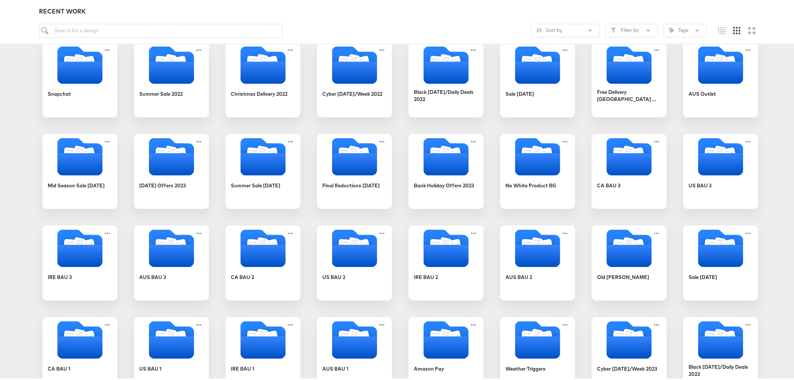
scroll to position [722, 0]
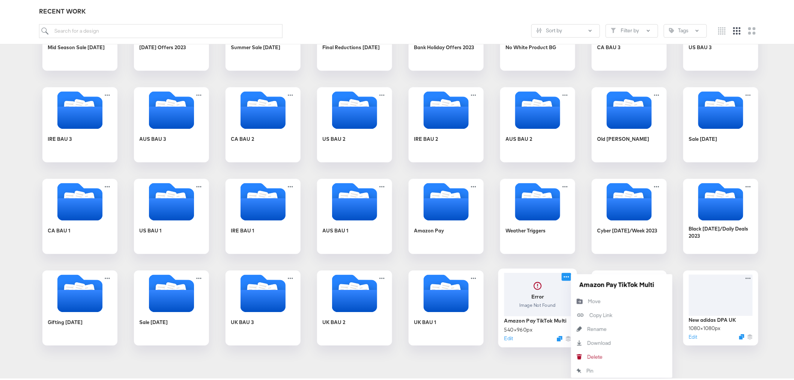
click at [565, 276] on icon at bounding box center [566, 275] width 9 height 8
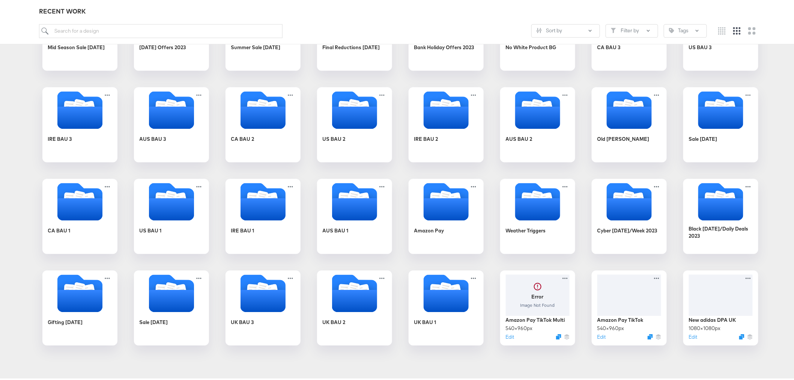
click at [557, 337] on icon "Duplicate" at bounding box center [560, 337] width 6 height 6
click at [537, 301] on div at bounding box center [537, 293] width 67 height 44
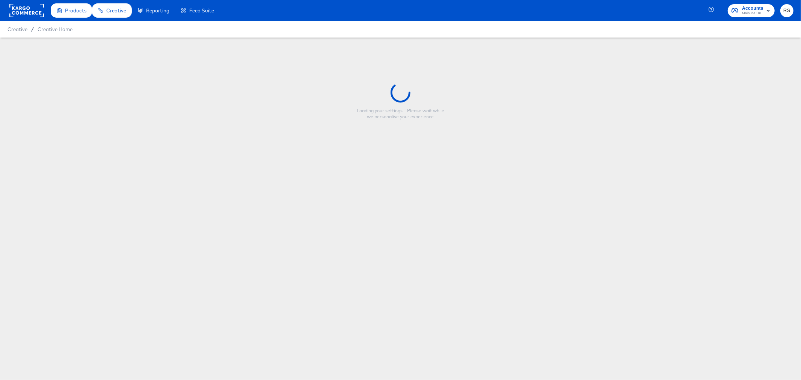
type input "Copy - Amazon Pay TikTok Multi"
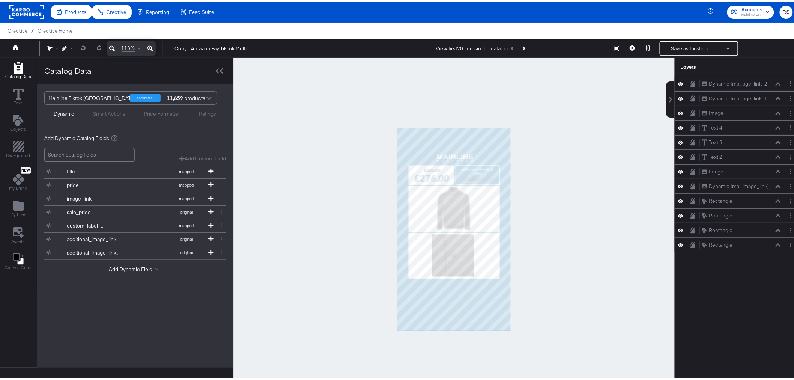
click at [566, 210] on div at bounding box center [455, 227] width 442 height 343
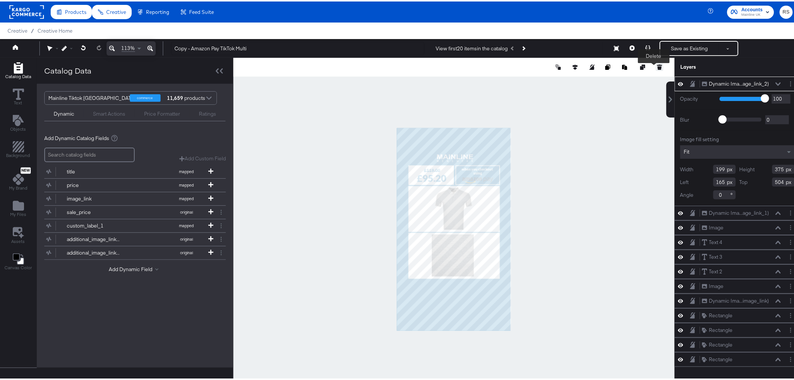
click at [658, 66] on icon at bounding box center [660, 66] width 4 height 3
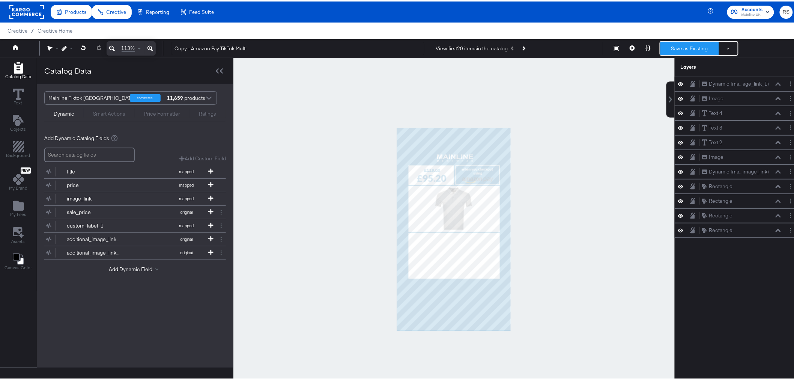
click at [671, 48] on button "Save as Existing" at bounding box center [690, 47] width 59 height 14
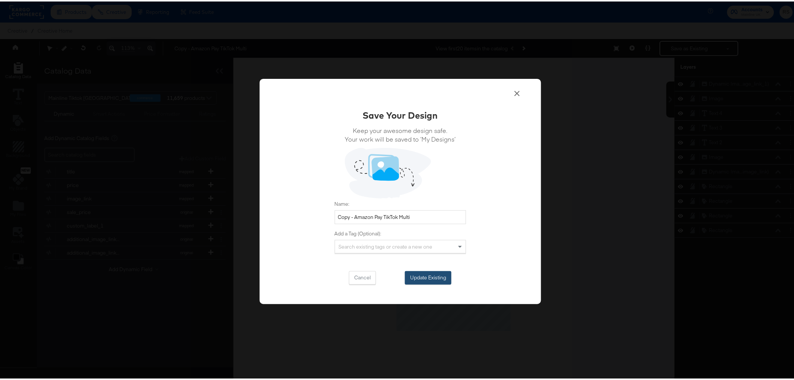
click at [421, 279] on button "Update Existing" at bounding box center [428, 277] width 47 height 14
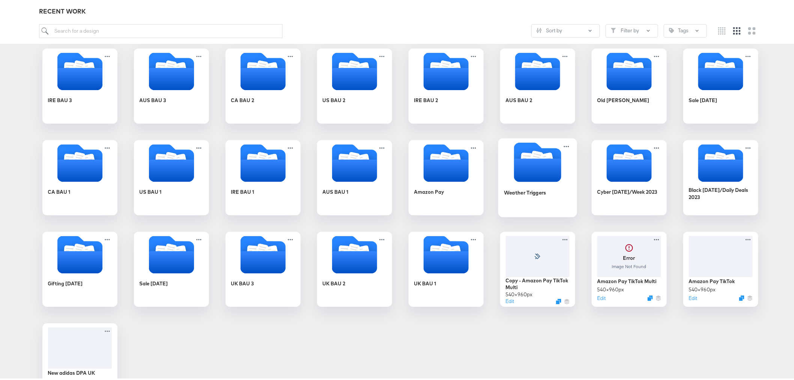
scroll to position [813, 0]
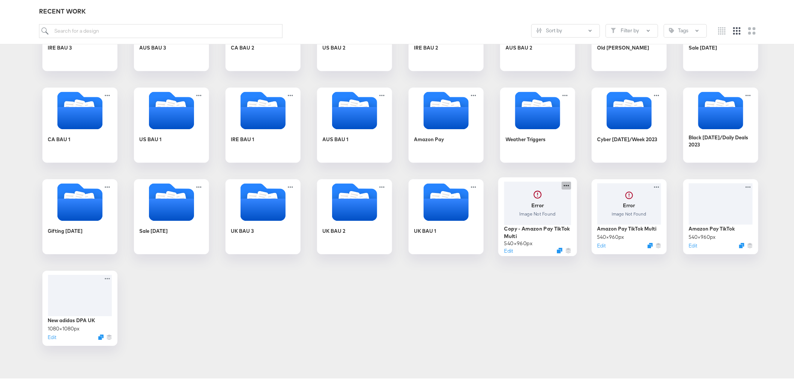
click at [564, 181] on icon at bounding box center [566, 184] width 9 height 8
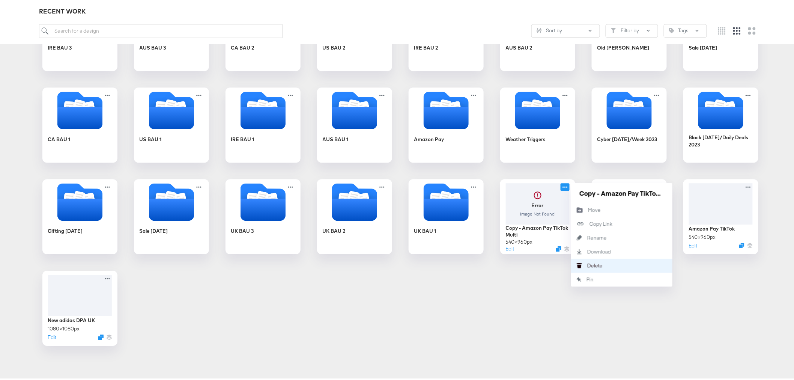
click at [594, 259] on button "[PERSON_NAME]" at bounding box center [621, 264] width 101 height 14
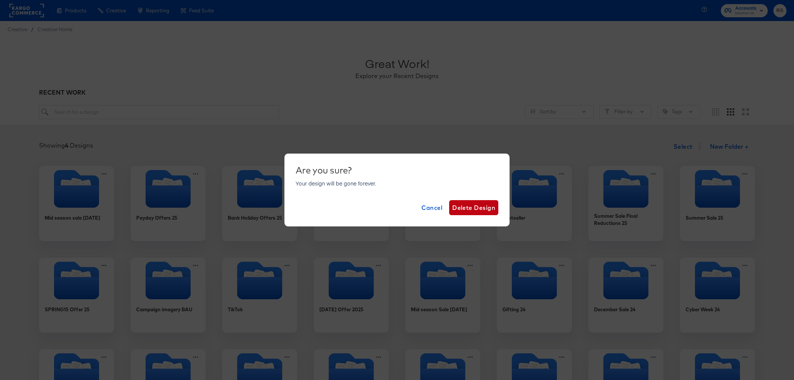
click at [460, 200] on button "Delete Design" at bounding box center [473, 207] width 49 height 15
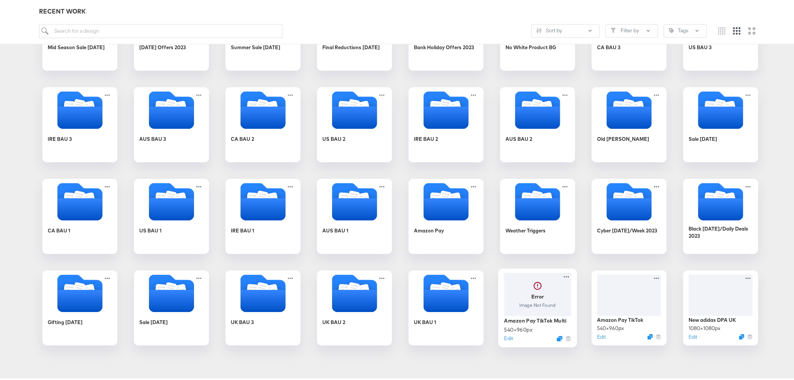
click at [526, 295] on div at bounding box center [537, 293] width 67 height 44
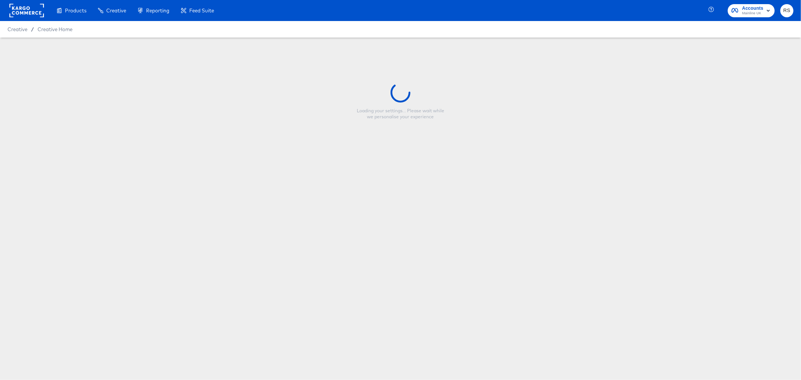
type input "Amazon Pay TikTok Multi"
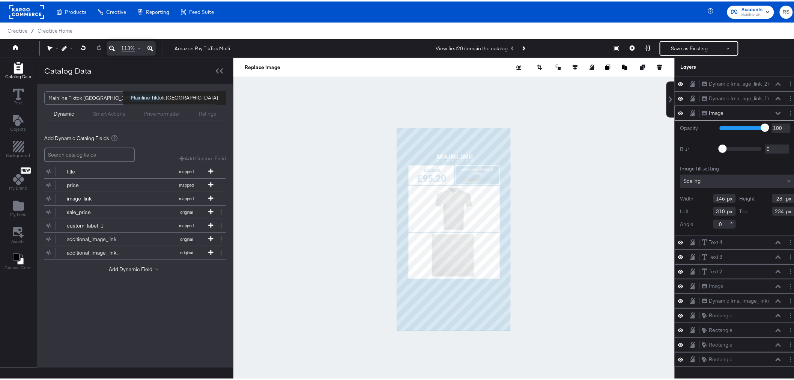
click at [102, 96] on div "Mainline Tiktok [GEOGRAPHIC_DATA]" at bounding box center [91, 96] width 87 height 13
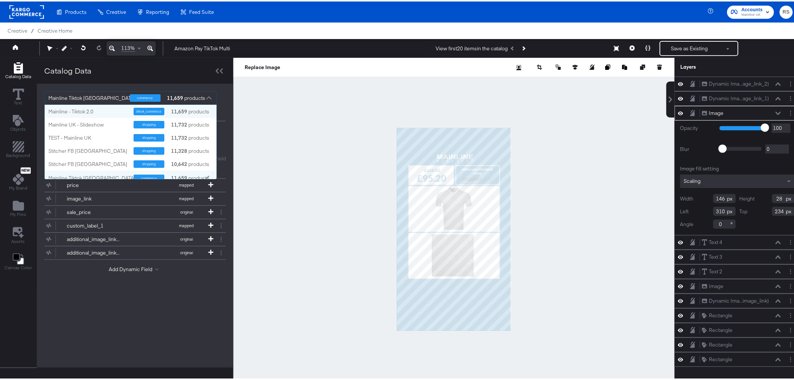
scroll to position [68, 166]
click at [86, 112] on div "Mainline - Tiktok 2.0" at bounding box center [88, 110] width 80 height 7
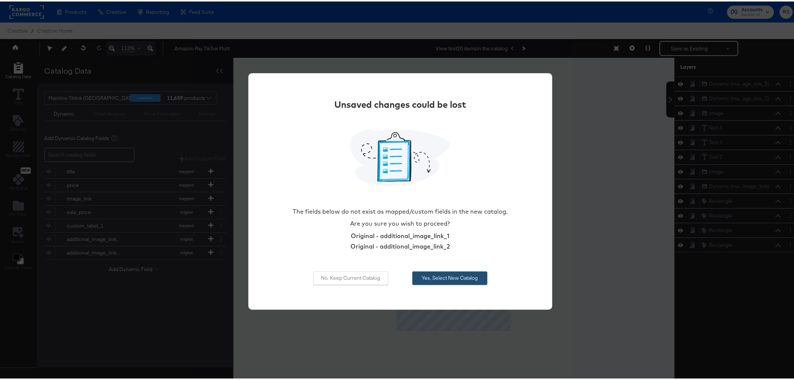
click at [449, 273] on button "Yes, Select New Catalog" at bounding box center [450, 277] width 75 height 14
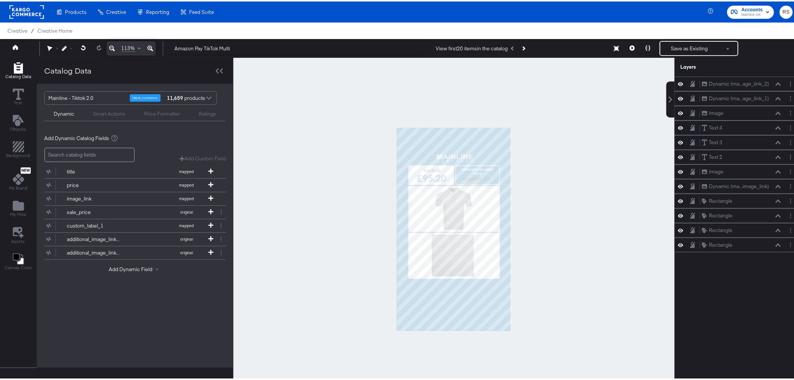
click at [600, 268] on div at bounding box center [455, 227] width 442 height 343
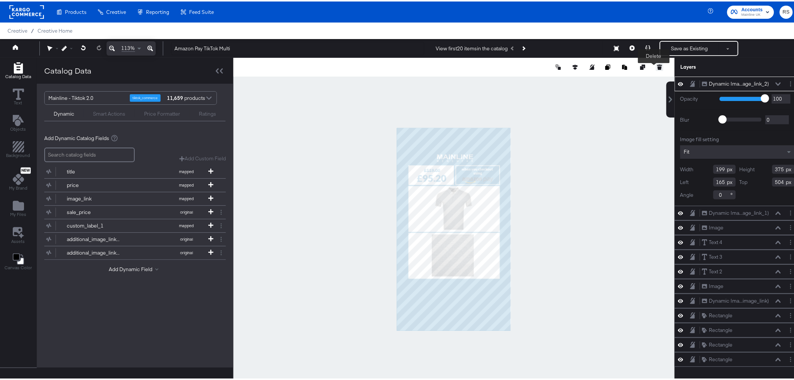
click at [658, 65] on icon at bounding box center [660, 66] width 4 height 3
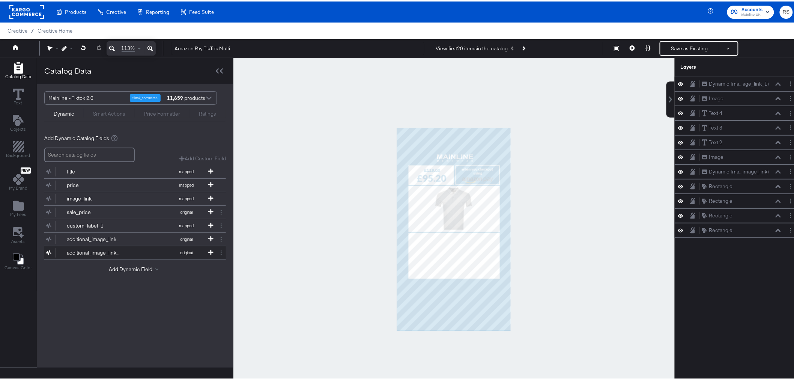
click at [104, 252] on div "additional_image_link_2" at bounding box center [94, 251] width 54 height 7
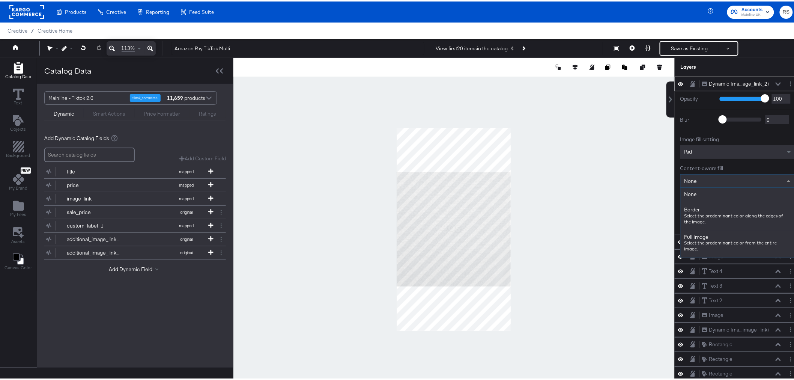
click at [711, 175] on div "None" at bounding box center [738, 179] width 114 height 13
click at [696, 151] on div "Pad" at bounding box center [738, 151] width 115 height 14
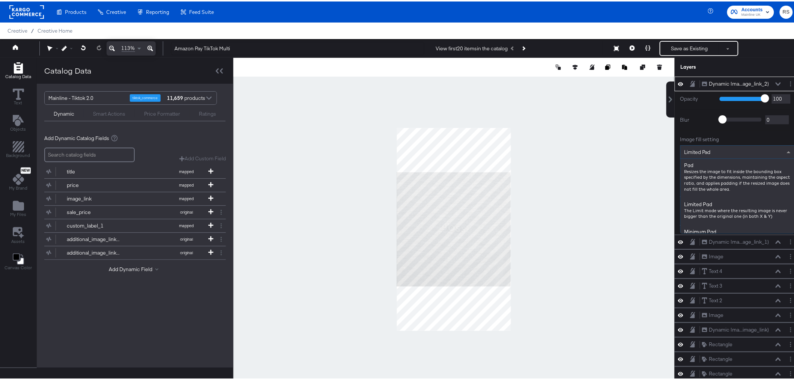
click at [710, 149] on div "Limited Pad" at bounding box center [738, 150] width 114 height 13
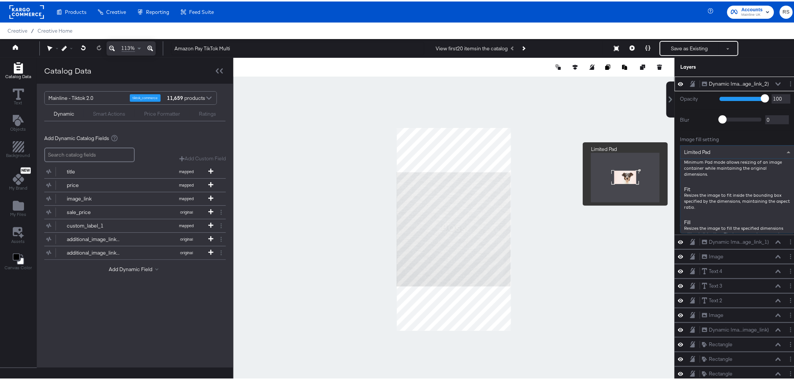
scroll to position [81, 0]
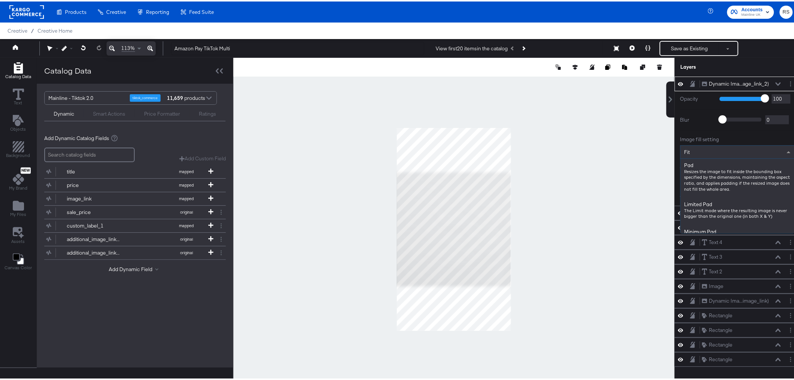
click at [694, 146] on div "Fit" at bounding box center [738, 150] width 114 height 13
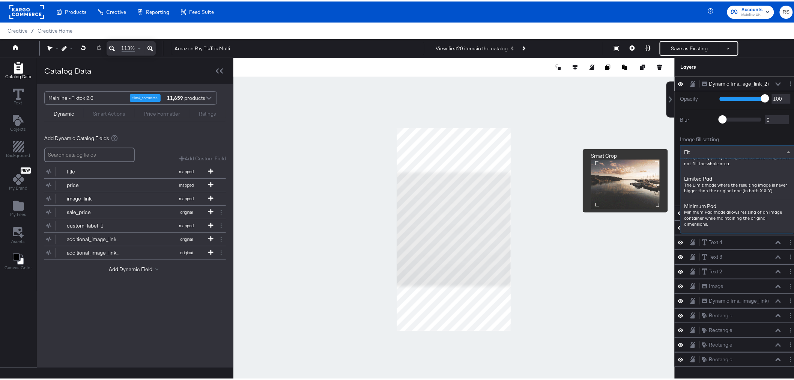
scroll to position [23, 0]
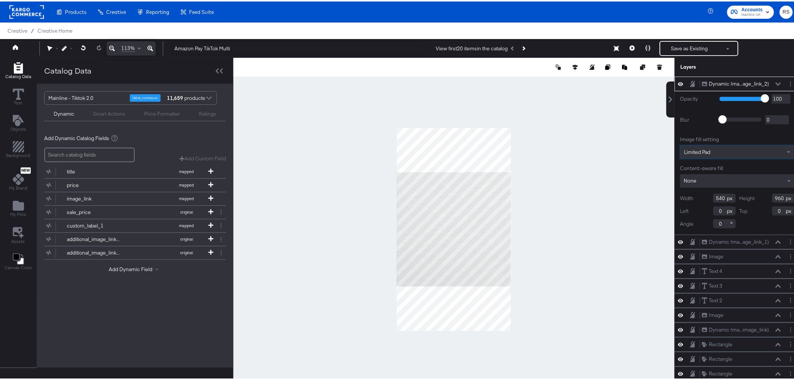
click at [704, 173] on div "None" at bounding box center [738, 180] width 115 height 14
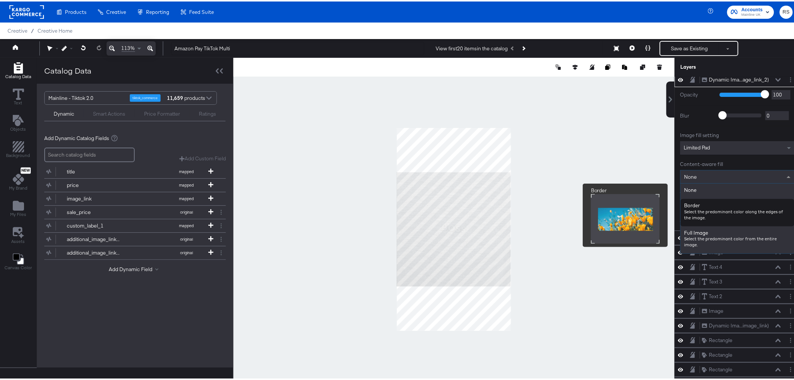
scroll to position [6, 0]
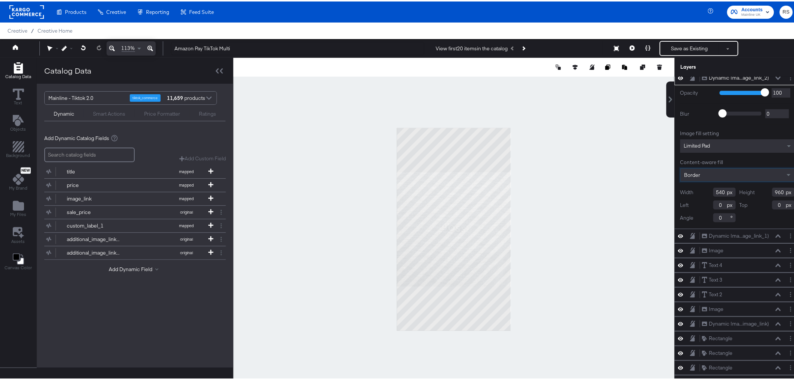
click at [712, 170] on div "Border" at bounding box center [738, 173] width 114 height 13
click at [683, 172] on span "Full Image" at bounding box center [685, 173] width 9 height 7
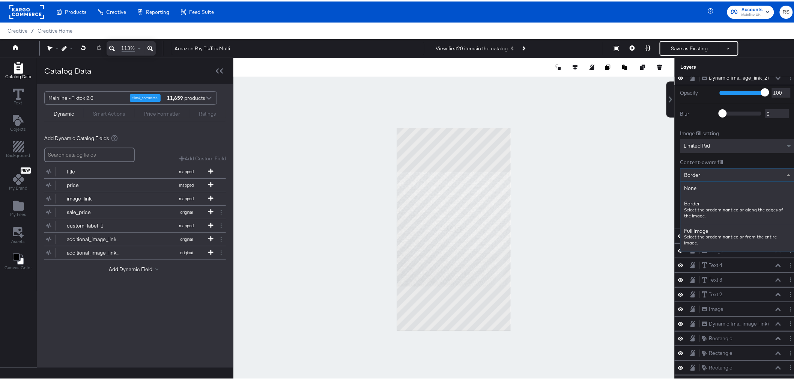
click at [696, 175] on div "Border" at bounding box center [738, 173] width 114 height 13
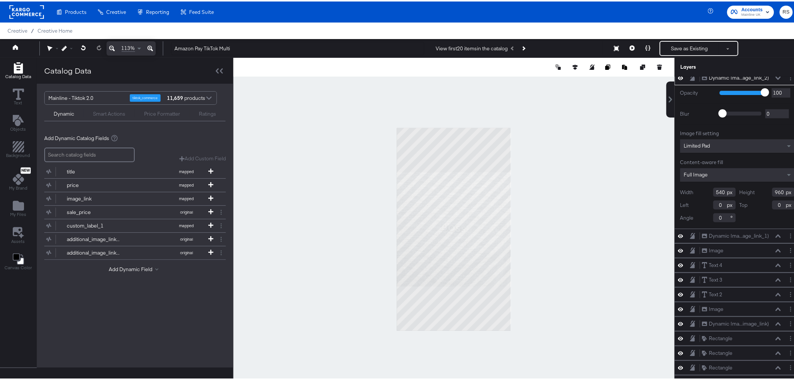
type input "310"
type input "542"
type input "418"
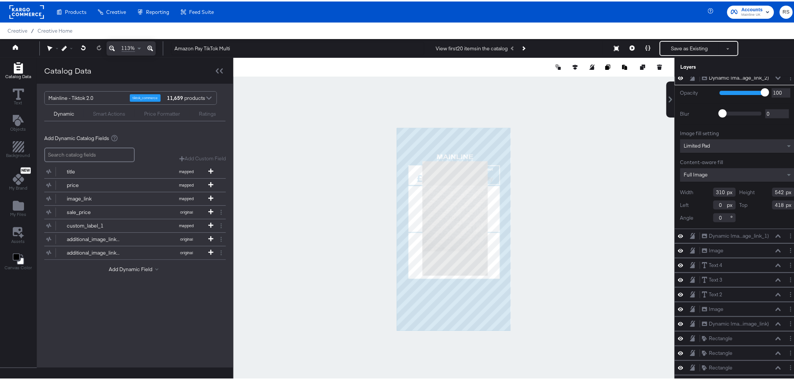
type input "121"
type input "157"
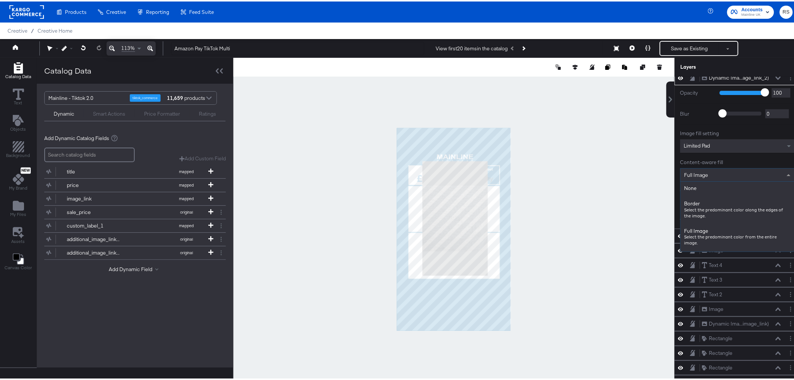
click at [702, 170] on div "Full Image" at bounding box center [738, 173] width 114 height 13
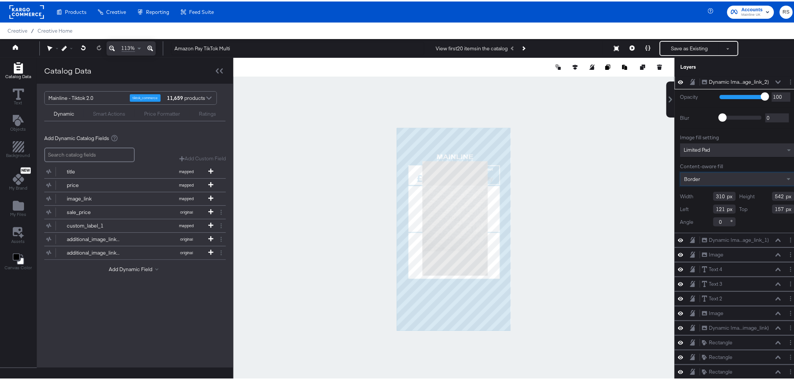
scroll to position [0, 0]
type input "348"
type input "608"
click at [124, 238] on button "additional_image_link_1 original" at bounding box center [130, 237] width 172 height 13
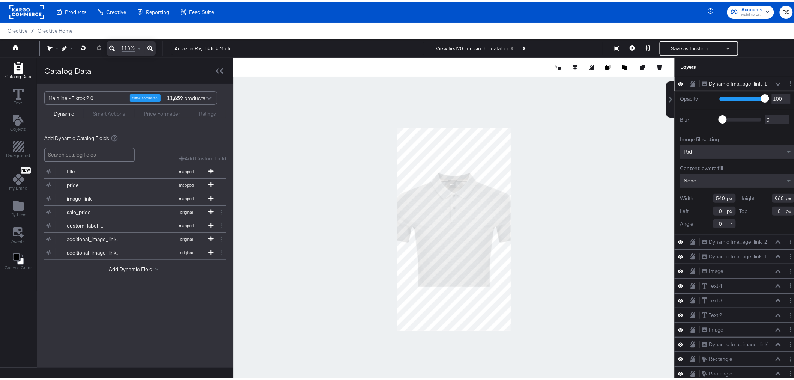
click at [723, 149] on div "Pad" at bounding box center [738, 151] width 115 height 14
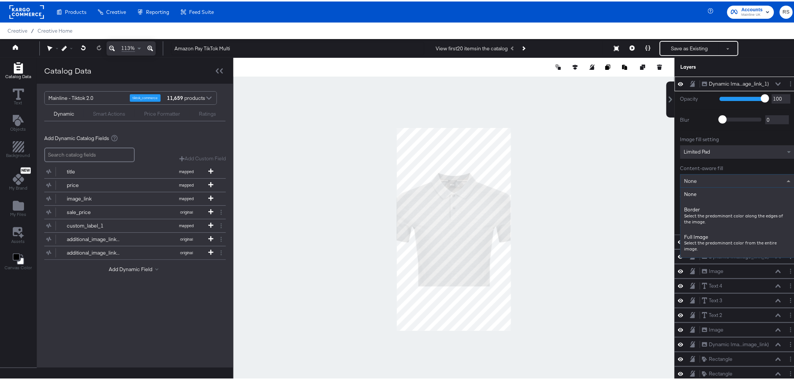
click at [700, 178] on div "None" at bounding box center [738, 179] width 114 height 13
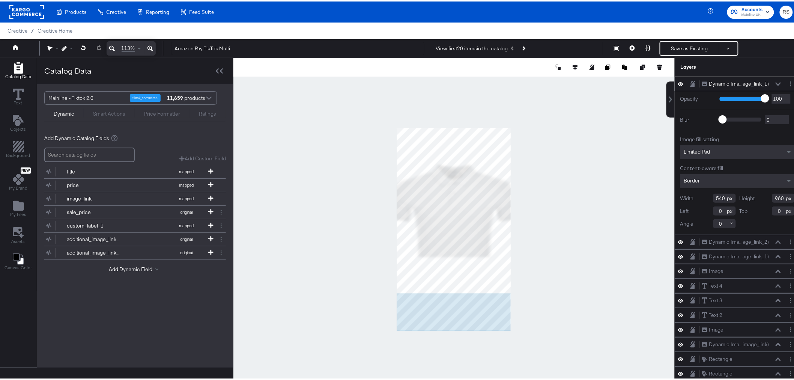
type input "783"
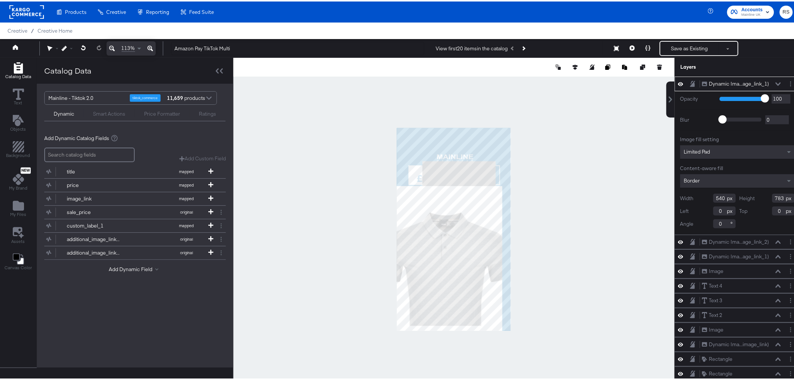
type input "-41"
type input "275"
click at [655, 61] on div at bounding box center [455, 65] width 442 height 19
click at [657, 63] on icon at bounding box center [659, 65] width 5 height 5
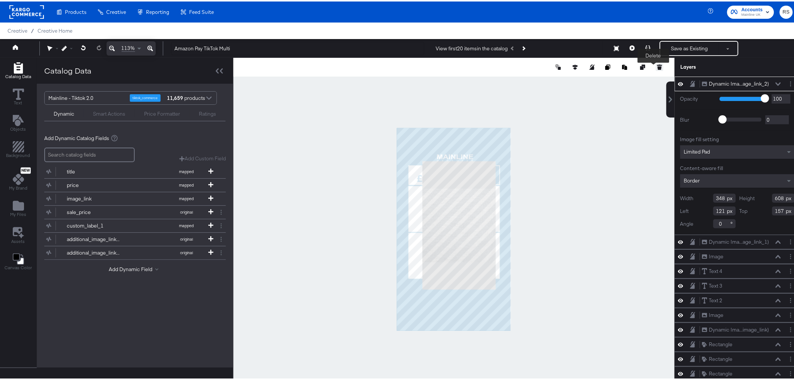
click at [657, 64] on icon at bounding box center [659, 63] width 5 height 1
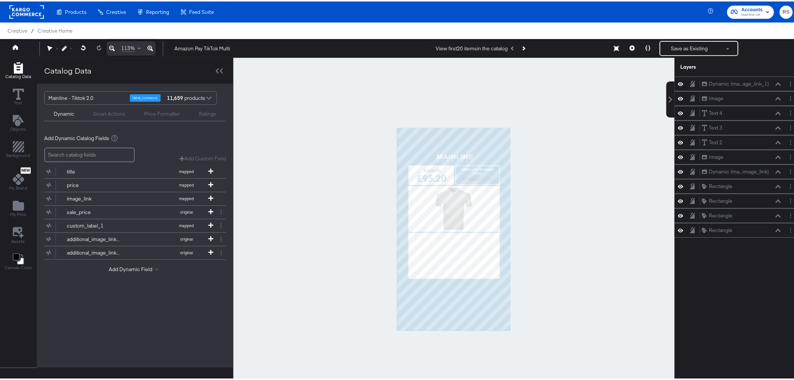
click at [561, 258] on div at bounding box center [455, 227] width 442 height 343
click at [690, 46] on button "Save as Existing" at bounding box center [690, 47] width 59 height 14
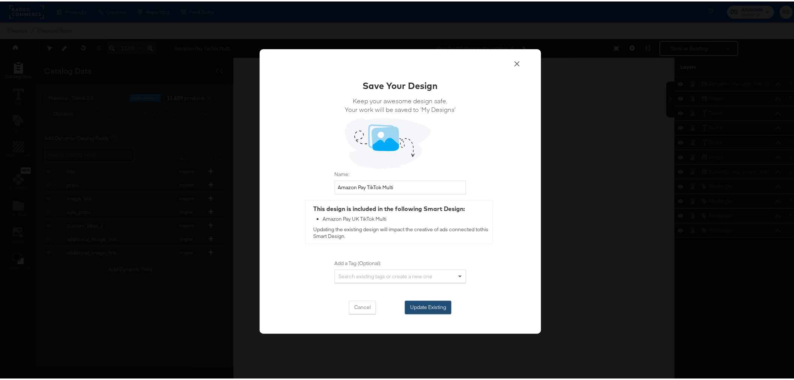
click at [417, 304] on button "Update Existing" at bounding box center [428, 306] width 47 height 14
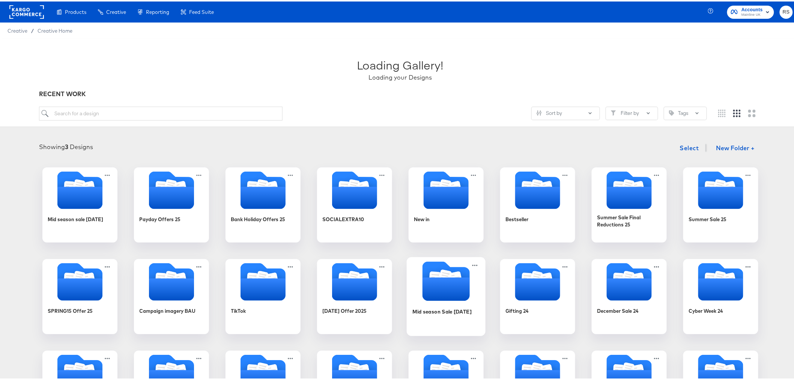
scroll to position [190, 0]
